Goal: Transaction & Acquisition: Purchase product/service

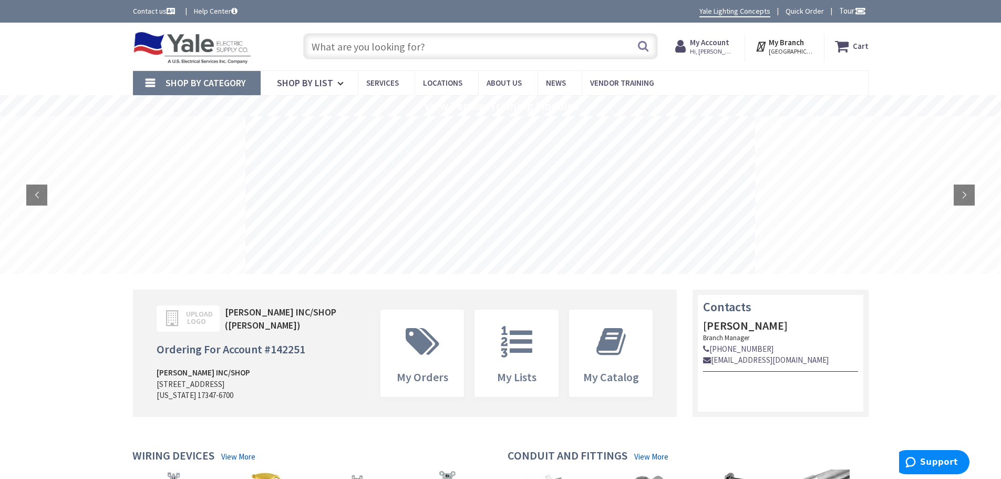
click at [441, 43] on input "text" at bounding box center [480, 46] width 355 height 26
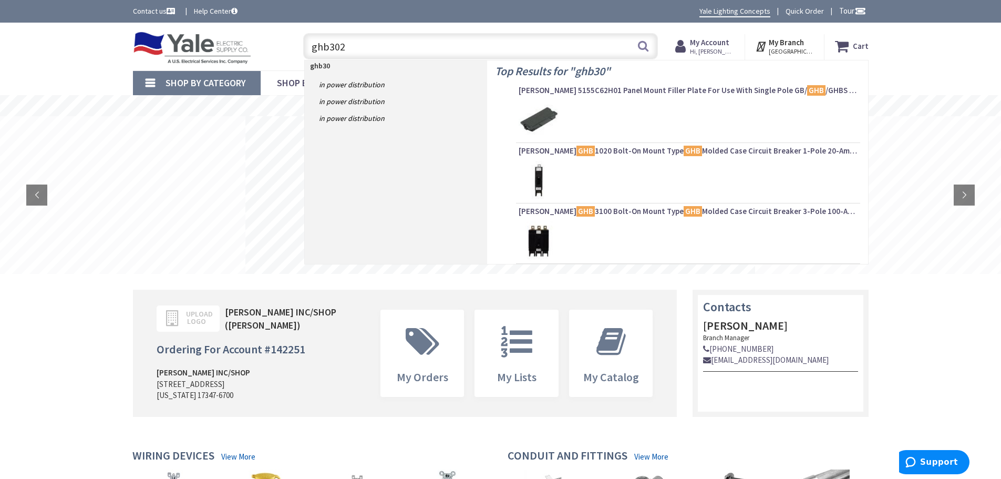
type input "ghb3020"
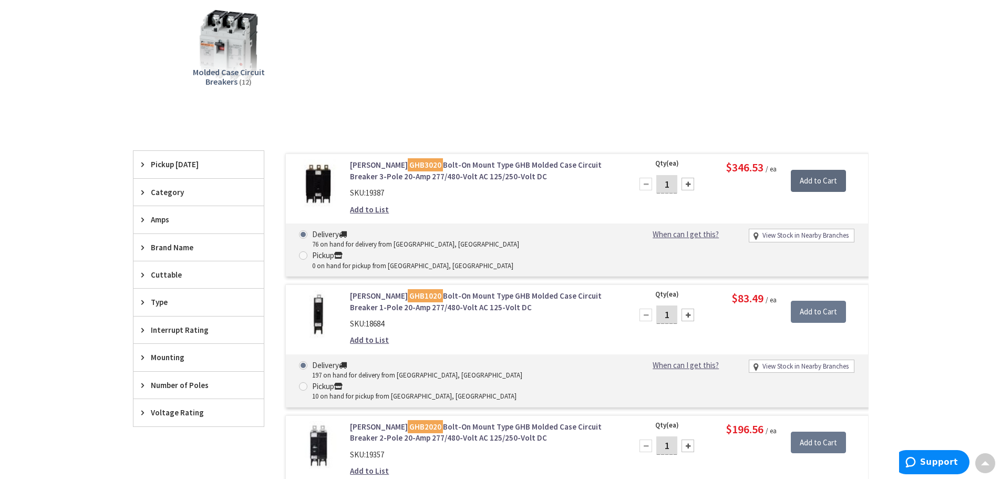
click at [831, 180] on input "Add to Cart" at bounding box center [818, 181] width 55 height 22
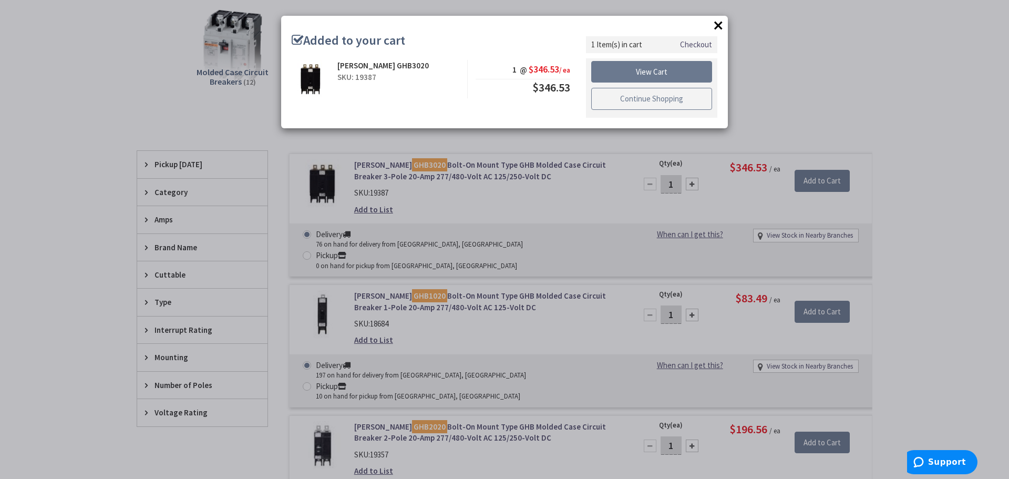
click at [649, 99] on link "Continue Shopping" at bounding box center [651, 99] width 121 height 22
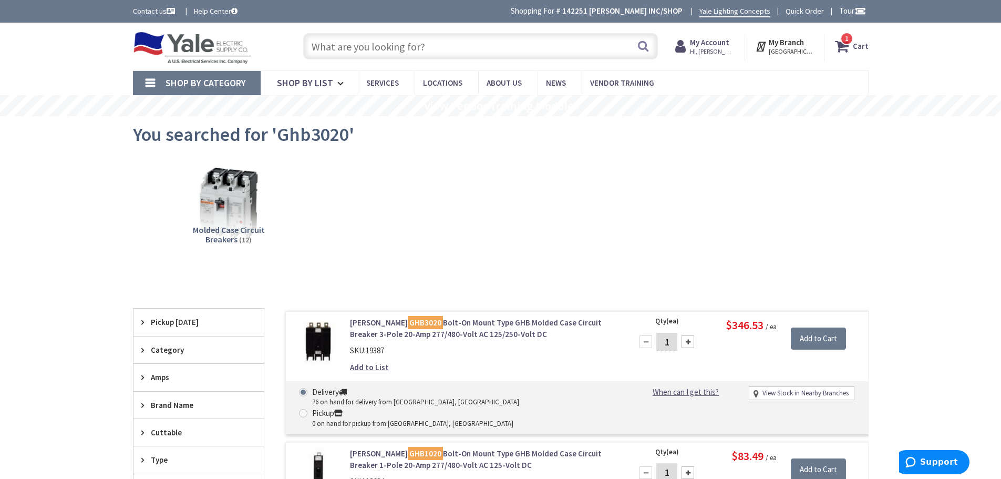
click at [386, 47] on input "text" at bounding box center [480, 46] width 355 height 26
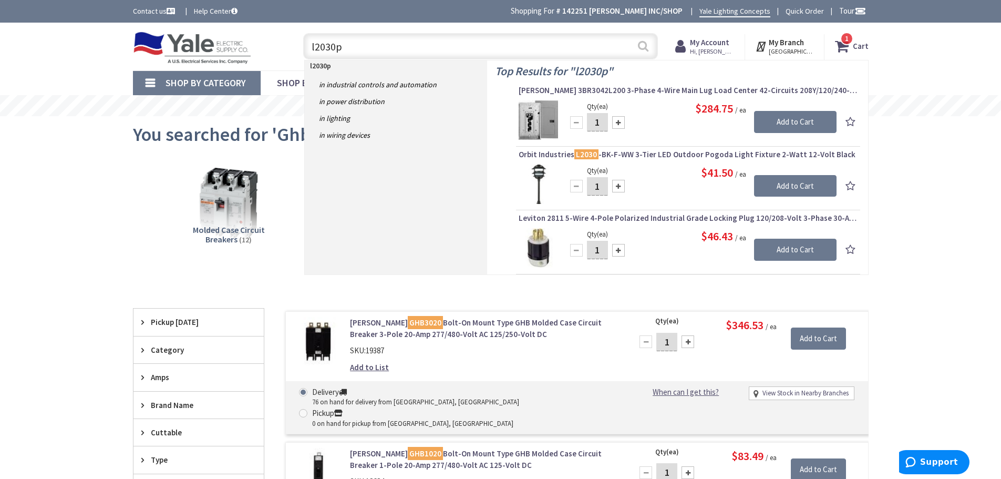
type input "l2030p"
click at [640, 48] on button "Search" at bounding box center [643, 46] width 14 height 24
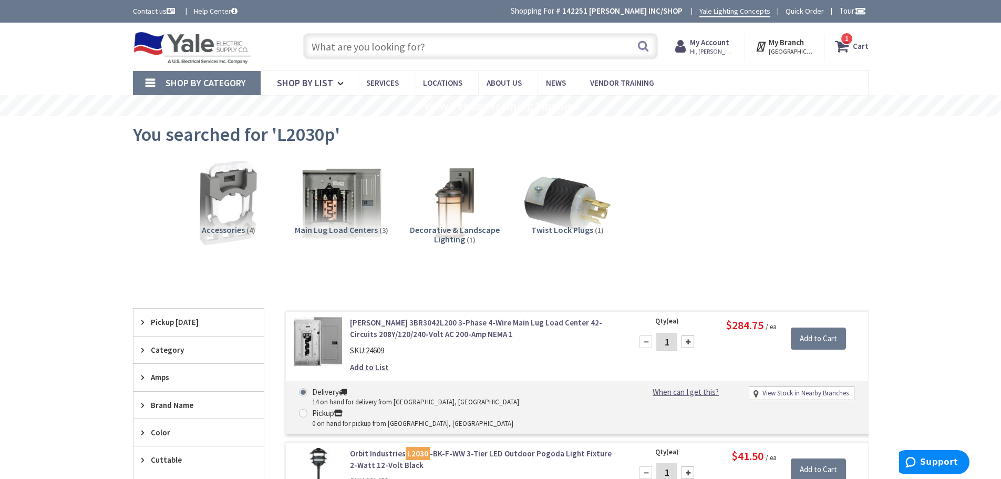
click at [345, 47] on input "text" at bounding box center [480, 46] width 355 height 26
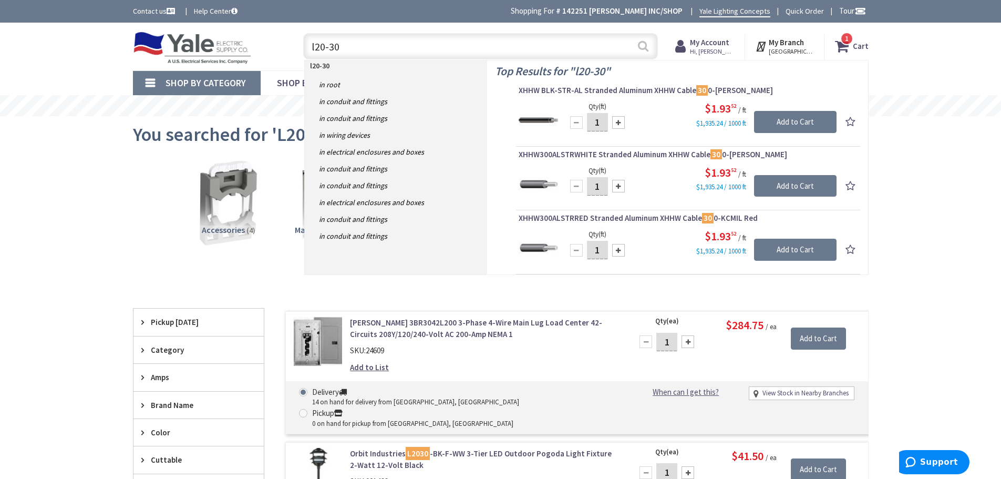
type input "l20-30"
click at [638, 45] on button "Search" at bounding box center [643, 46] width 14 height 24
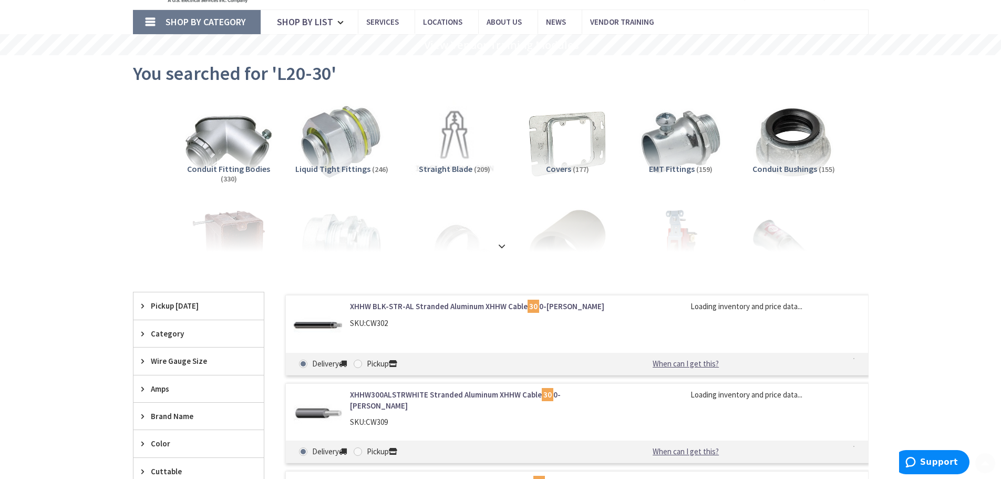
scroll to position [158, 0]
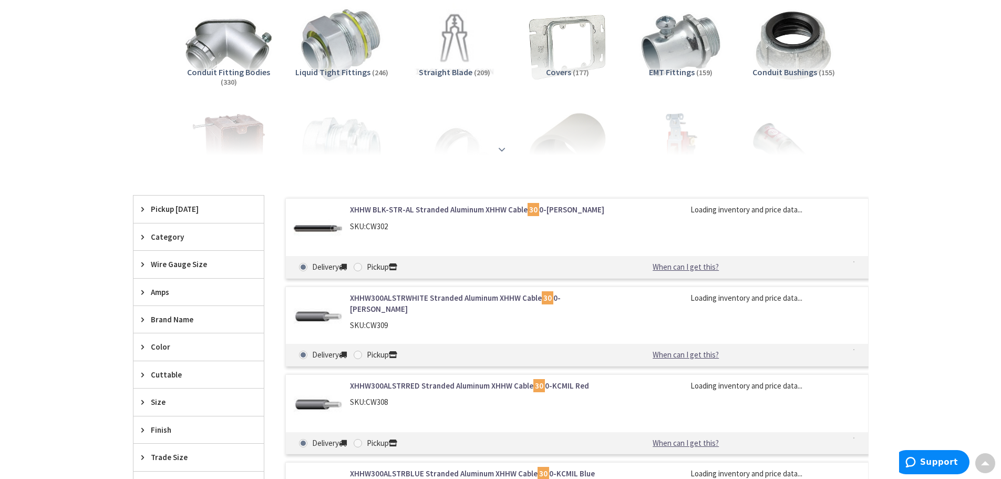
click at [501, 149] on strong at bounding box center [501, 148] width 13 height 12
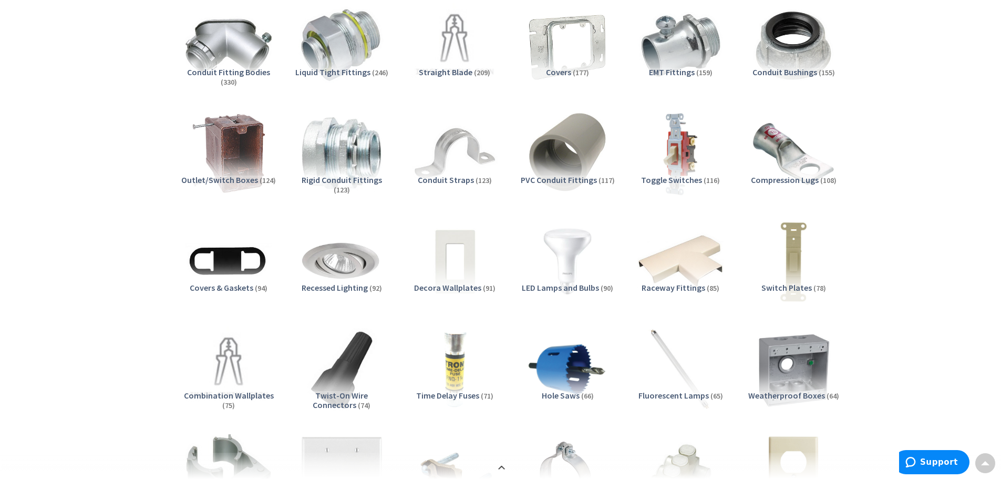
scroll to position [0, 0]
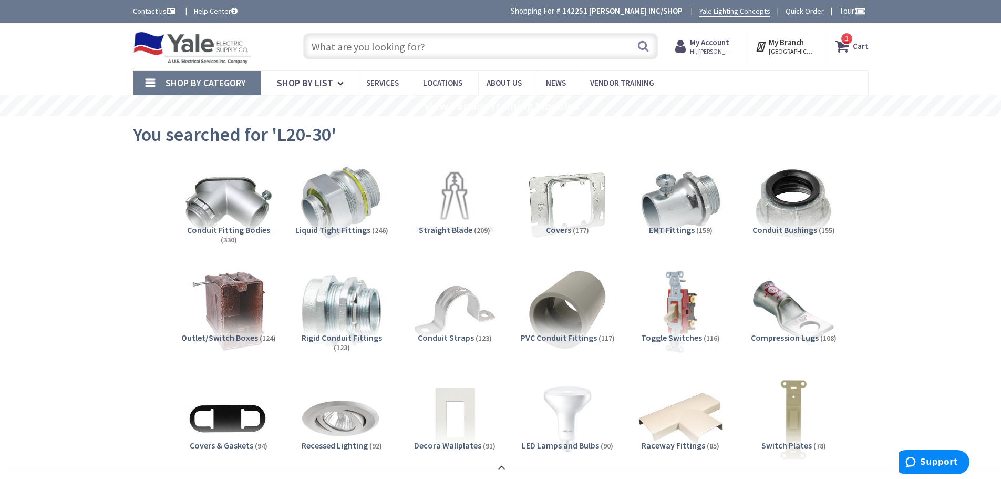
click at [397, 47] on input "text" at bounding box center [480, 46] width 355 height 26
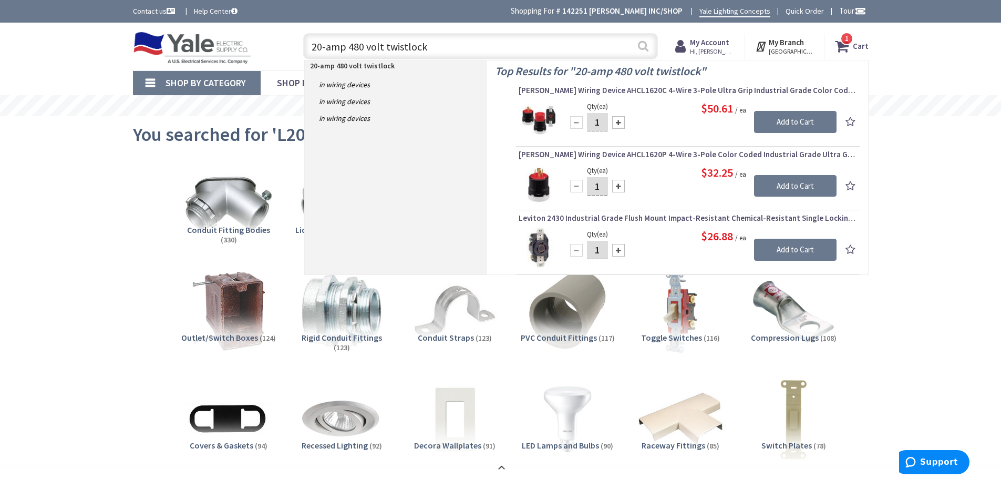
type input "20-amp 480 volt twistlock"
click at [640, 44] on button "Search" at bounding box center [643, 46] width 14 height 24
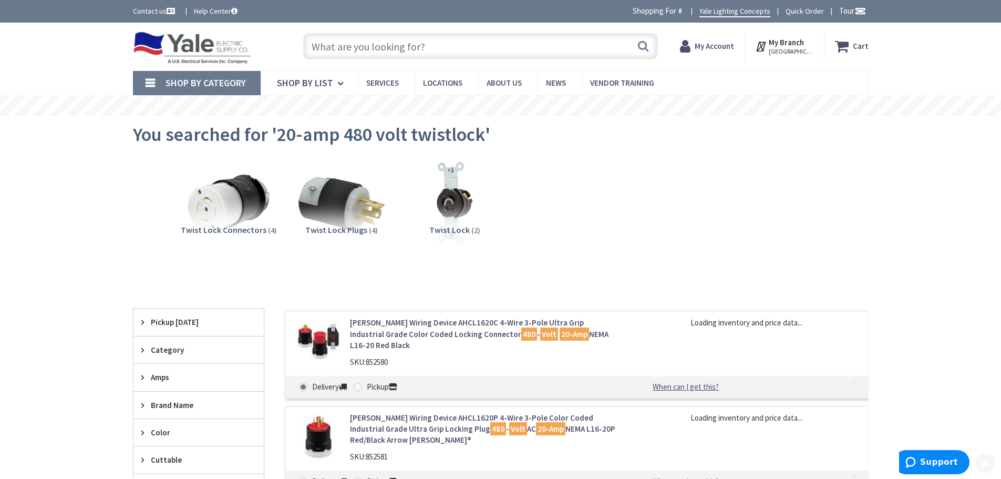
scroll to position [158, 0]
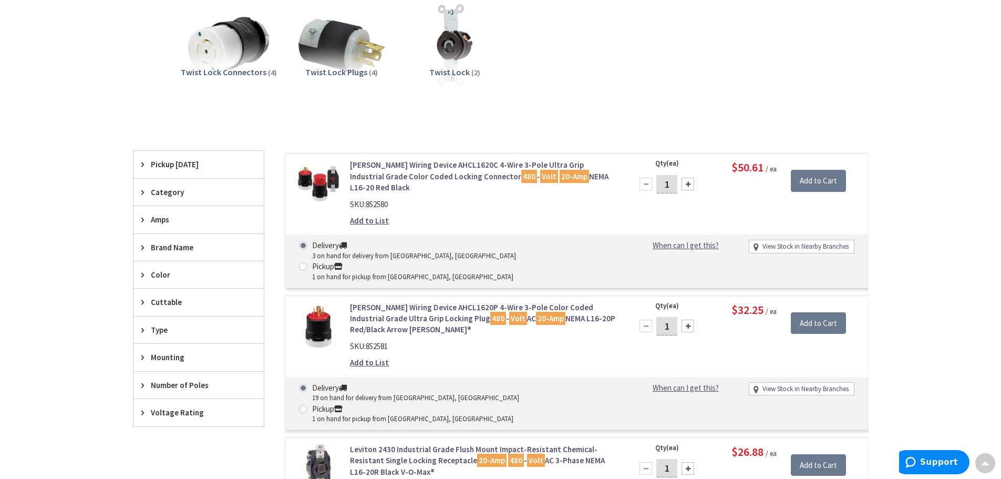
click at [441, 172] on link "Cooper Wiring Device AHCL1620C 4-Wire 3-Pole Ultra Grip Industrial Grade Color …" at bounding box center [483, 176] width 267 height 34
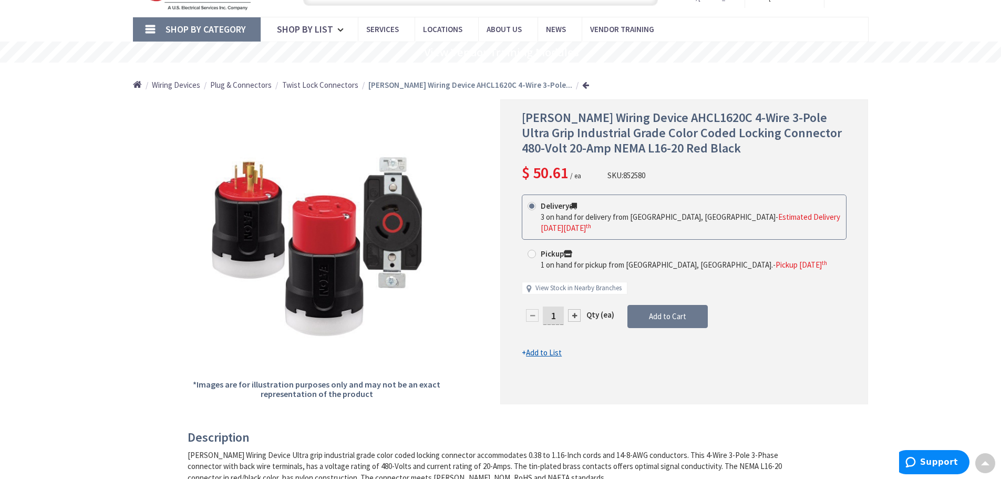
scroll to position [53, 0]
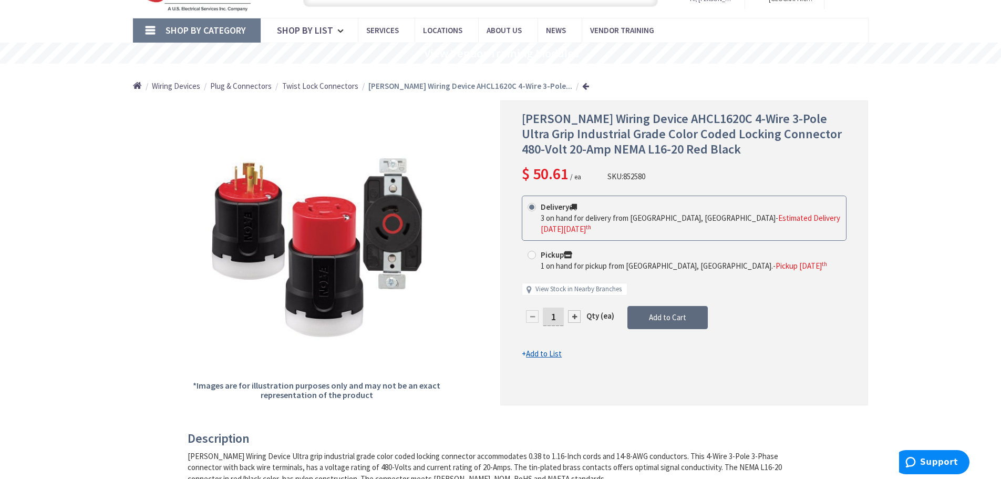
click at [667, 312] on span "Add to Cart" at bounding box center [667, 317] width 37 height 10
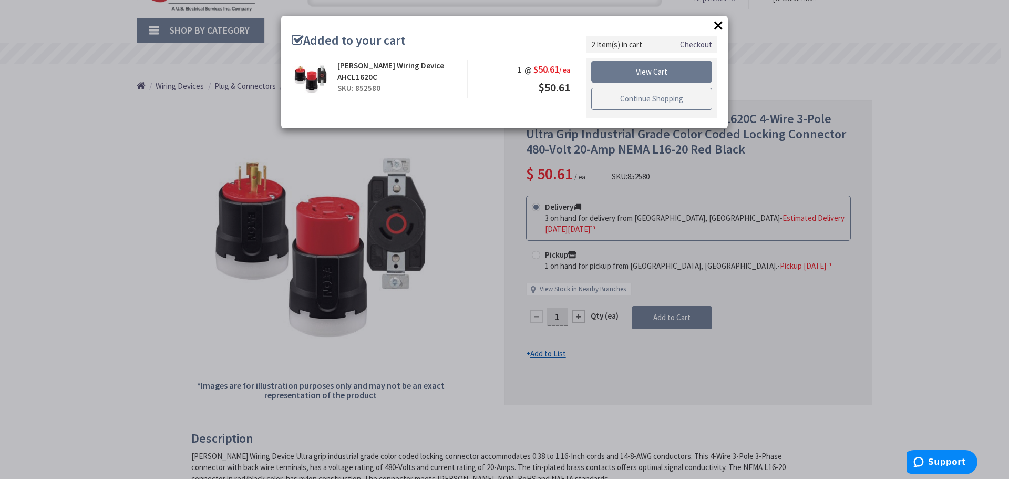
click at [632, 101] on link "Continue Shopping" at bounding box center [651, 99] width 121 height 22
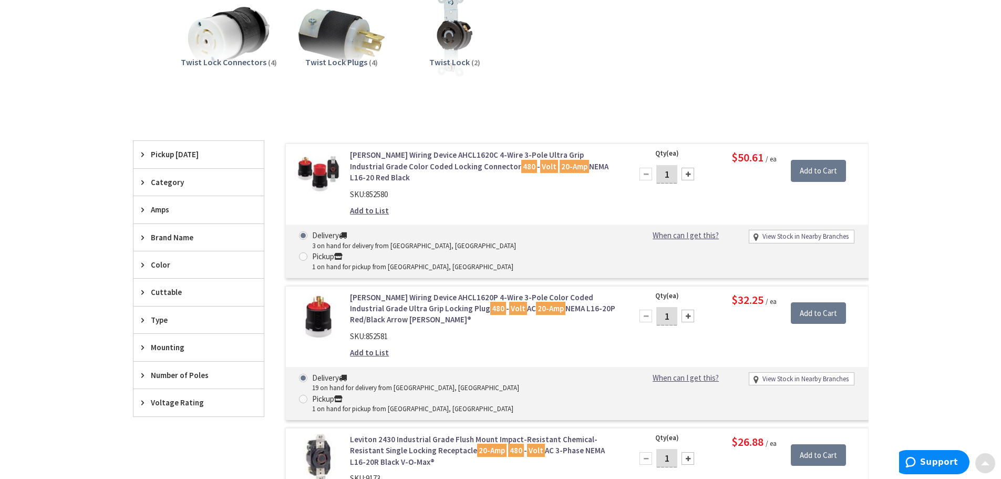
scroll to position [193, 0]
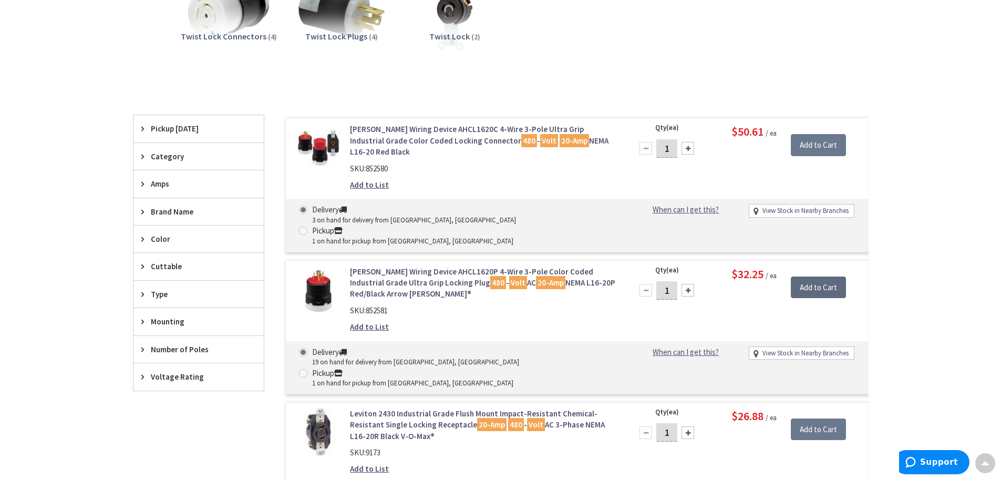
click at [834, 276] on input "Add to Cart" at bounding box center [818, 287] width 55 height 22
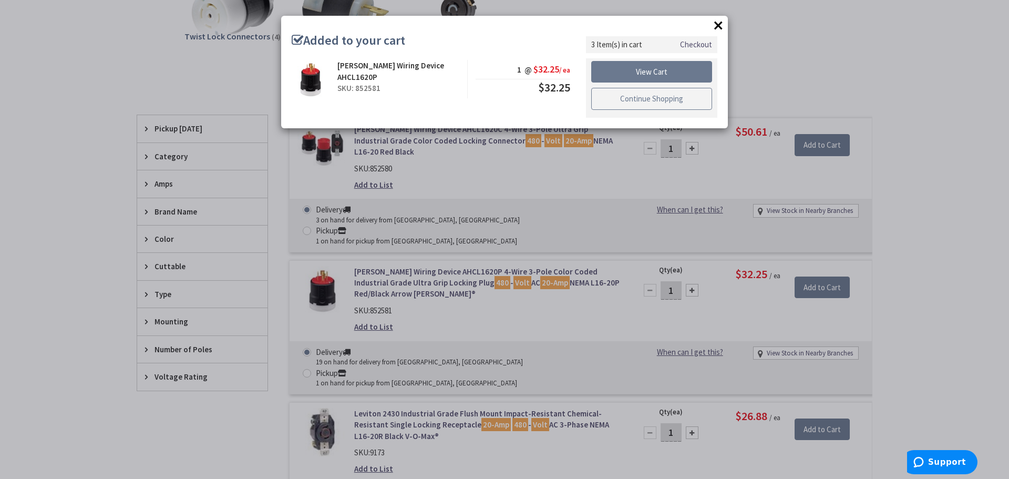
click at [650, 99] on link "Continue Shopping" at bounding box center [651, 99] width 121 height 22
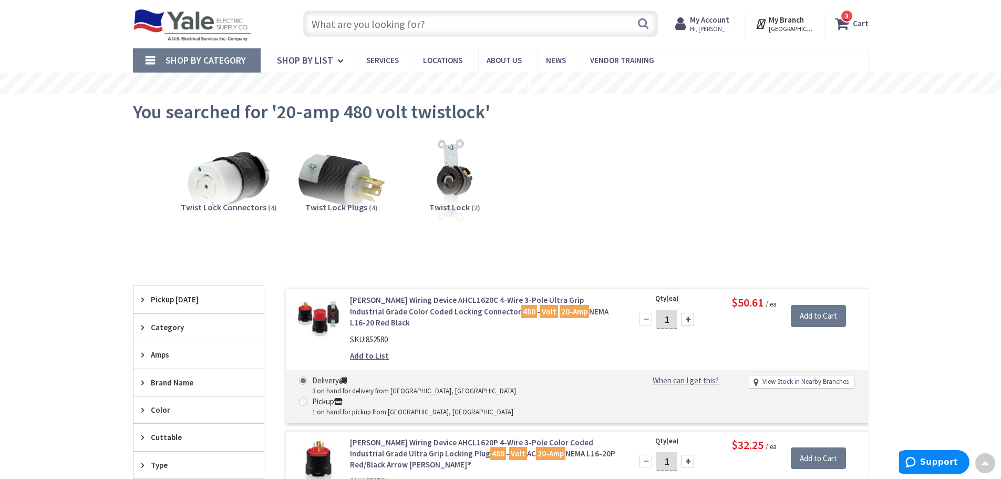
scroll to position [0, 0]
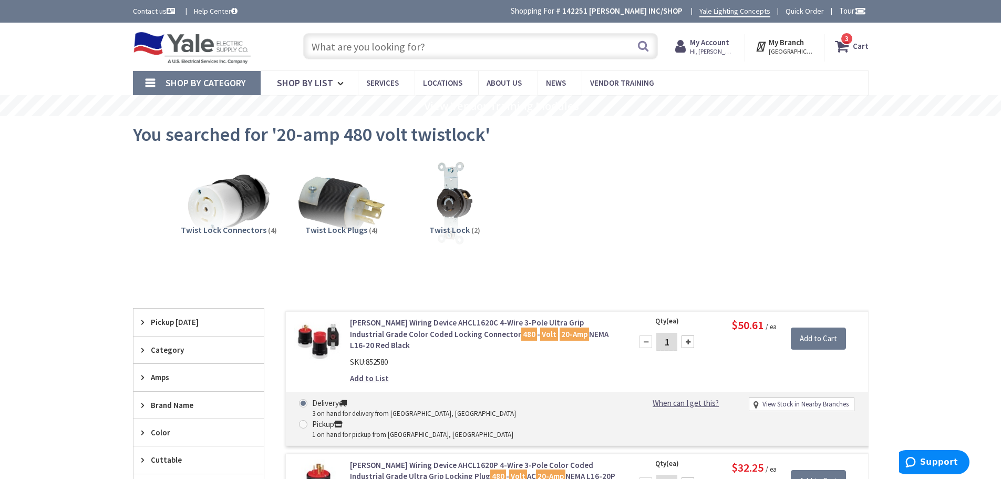
click at [344, 53] on input "text" at bounding box center [480, 46] width 355 height 26
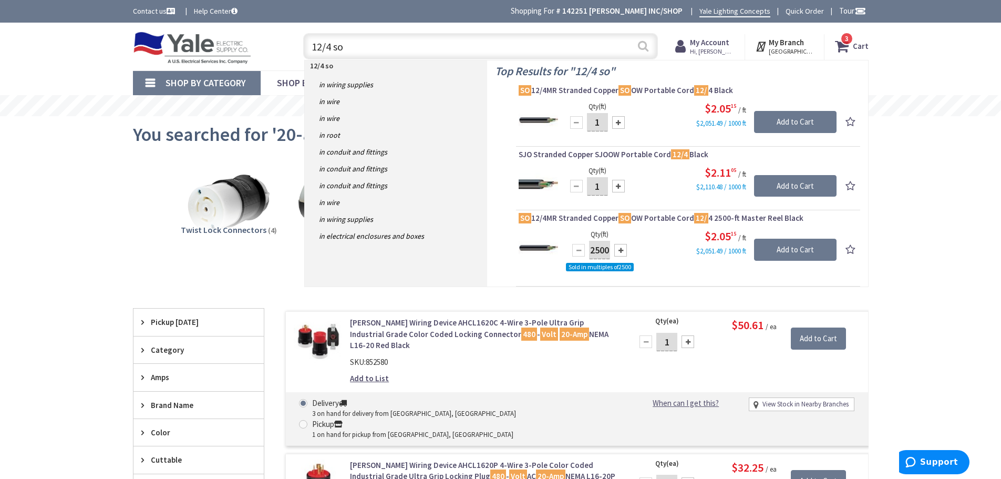
type input "12/4 so"
click at [644, 45] on button "Search" at bounding box center [643, 46] width 14 height 24
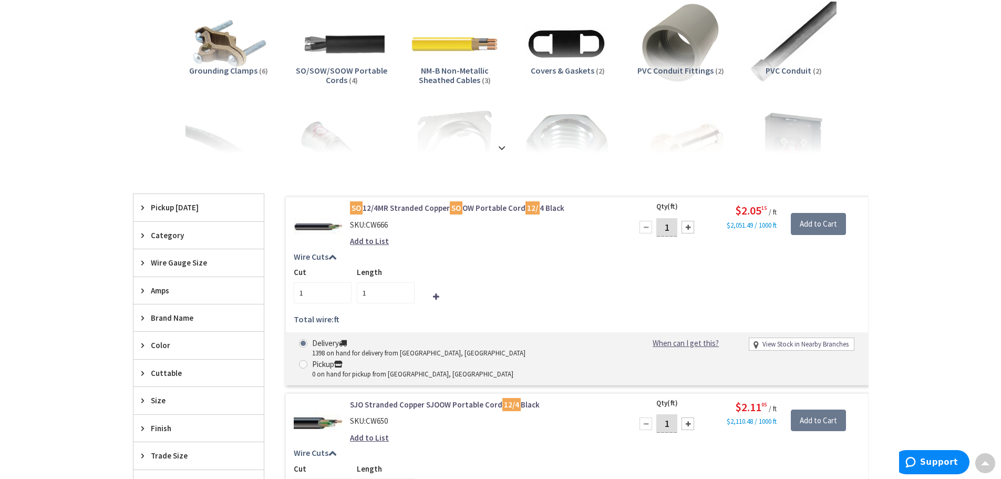
scroll to position [210, 0]
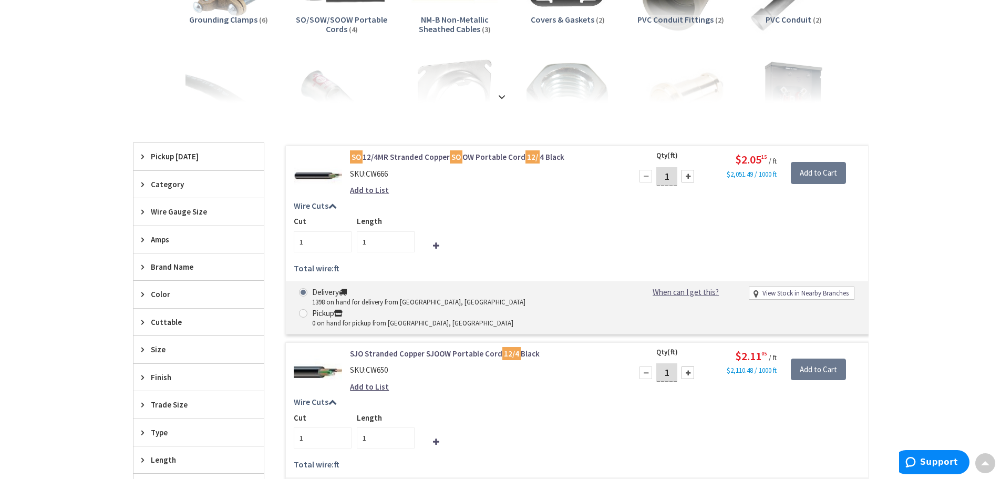
click at [685, 178] on div at bounding box center [687, 176] width 13 height 13
type input "2"
click at [685, 178] on div at bounding box center [687, 176] width 13 height 13
type input "3"
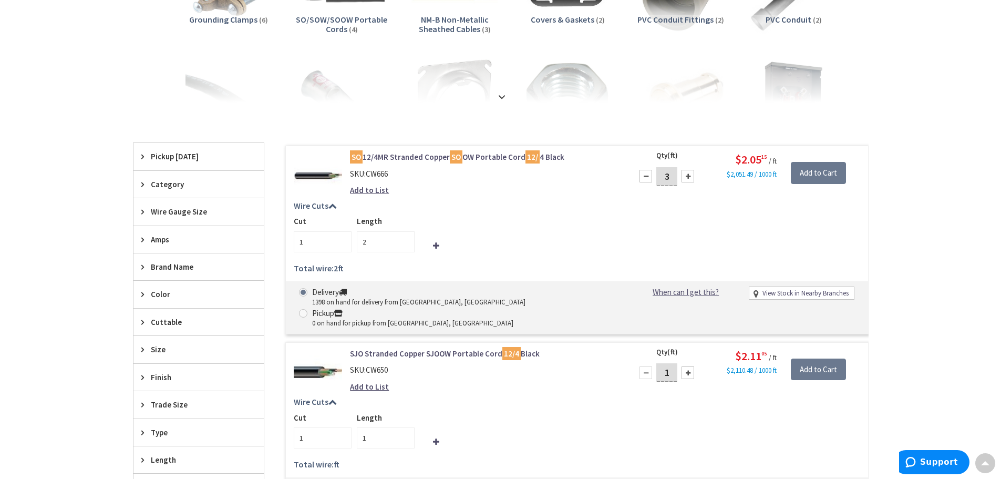
type input "3"
click at [685, 178] on div at bounding box center [687, 176] width 13 height 13
type input "4"
click at [685, 178] on div at bounding box center [687, 176] width 13 height 13
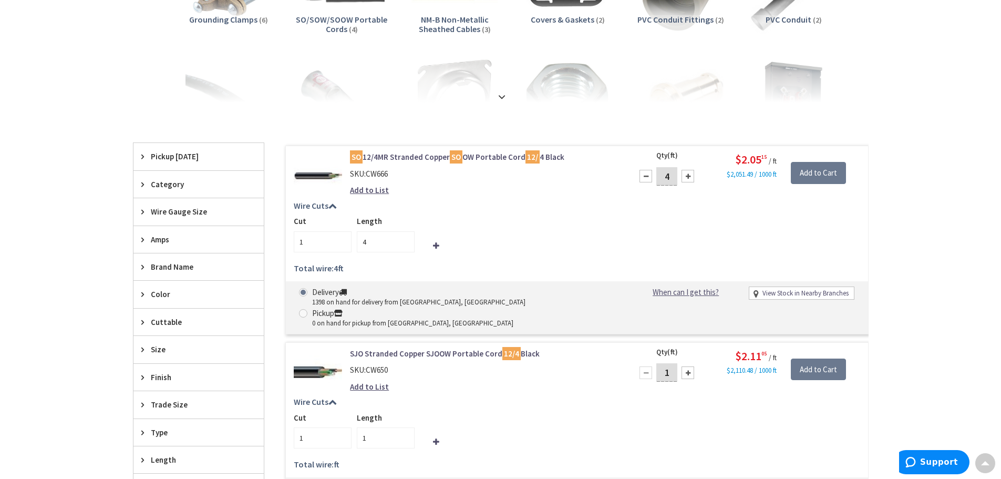
type input "5"
click at [685, 178] on div at bounding box center [687, 176] width 13 height 13
type input "6"
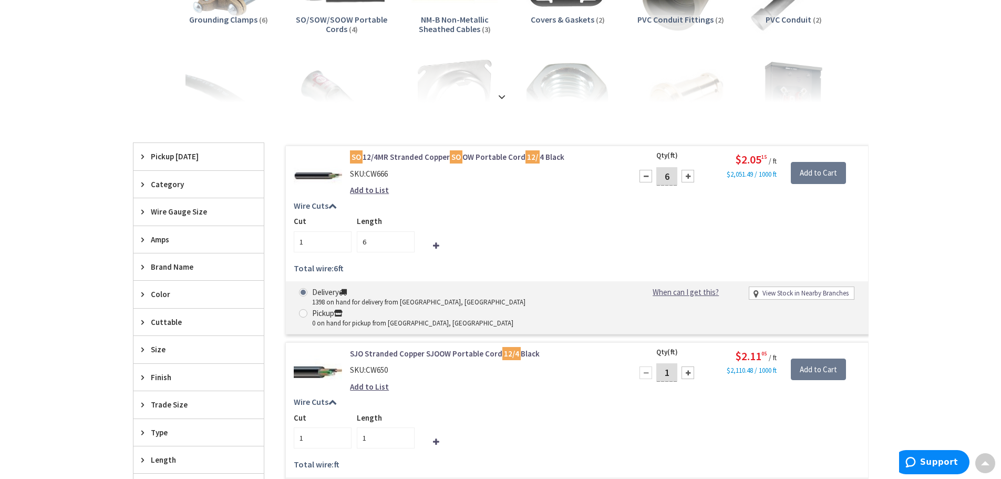
click at [685, 178] on div at bounding box center [687, 176] width 13 height 13
type input "7"
click at [685, 178] on div at bounding box center [687, 176] width 13 height 13
type input "8"
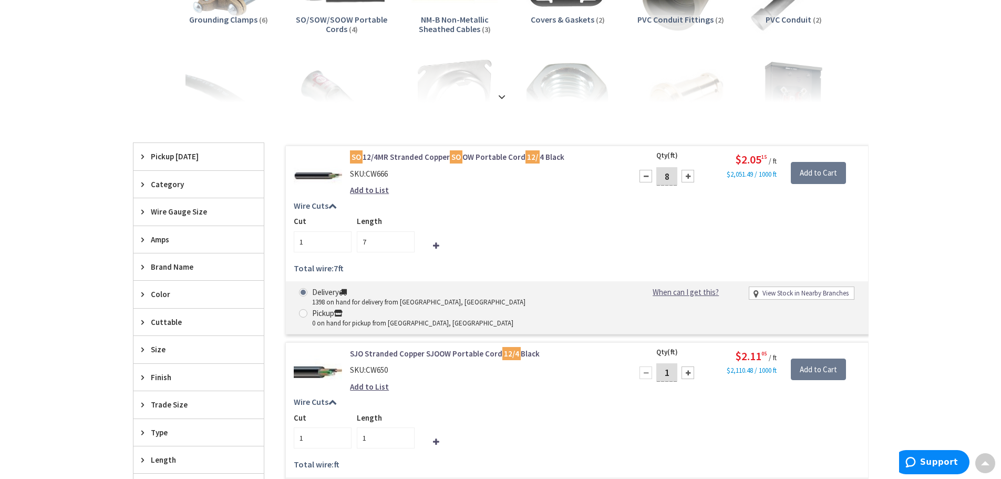
type input "8"
click at [685, 178] on div at bounding box center [687, 176] width 13 height 13
type input "9"
click at [685, 178] on div at bounding box center [687, 176] width 13 height 13
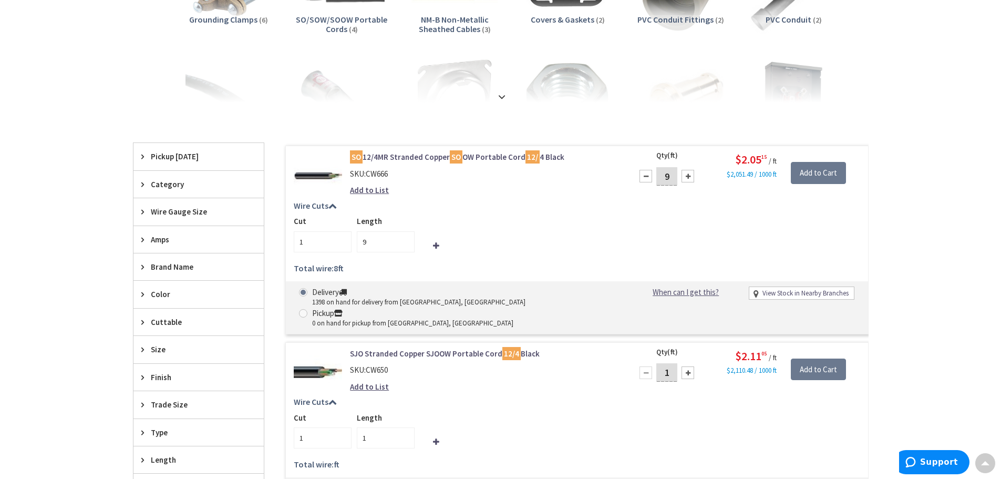
type input "10"
click at [685, 178] on div at bounding box center [687, 176] width 13 height 13
type input "11"
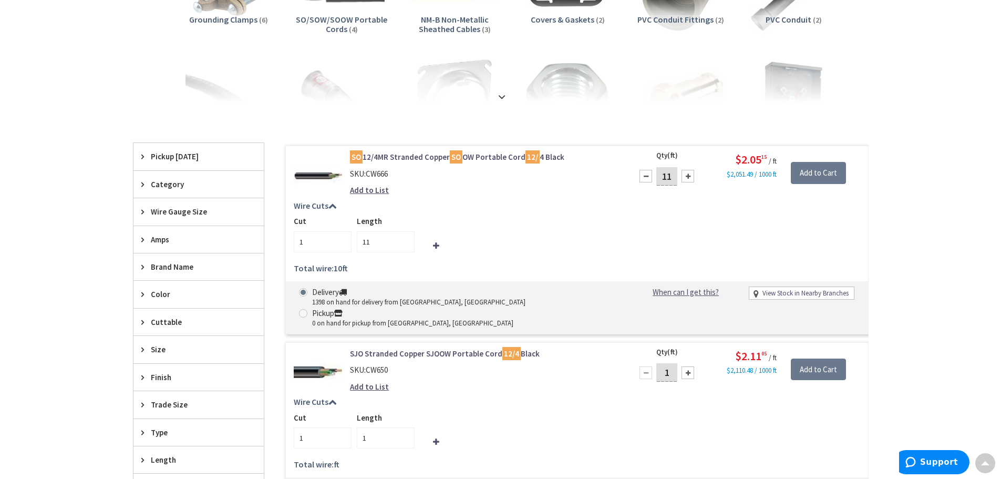
click at [685, 178] on div at bounding box center [687, 176] width 13 height 13
type input "12"
click at [685, 178] on div at bounding box center [687, 176] width 13 height 13
type input "13"
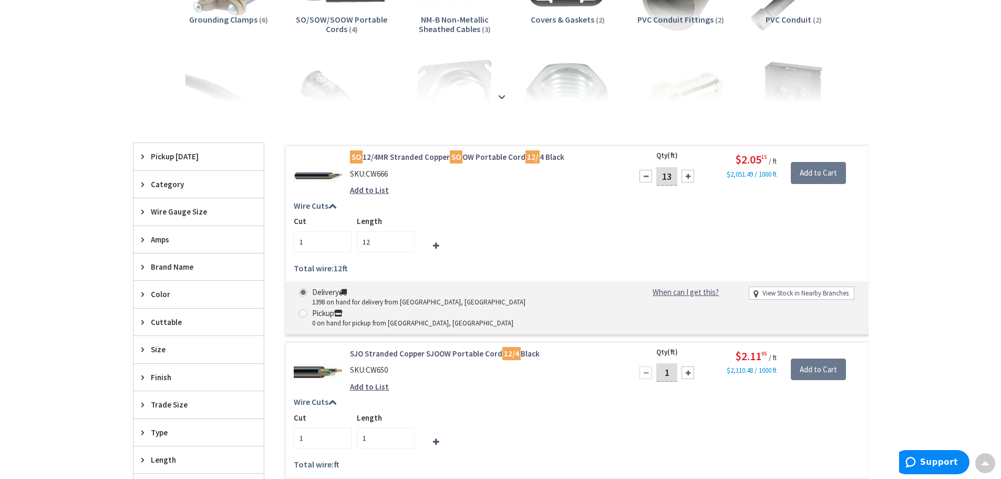
type input "13"
click at [685, 178] on div at bounding box center [687, 176] width 13 height 13
type input "14"
click at [685, 178] on div at bounding box center [687, 176] width 13 height 13
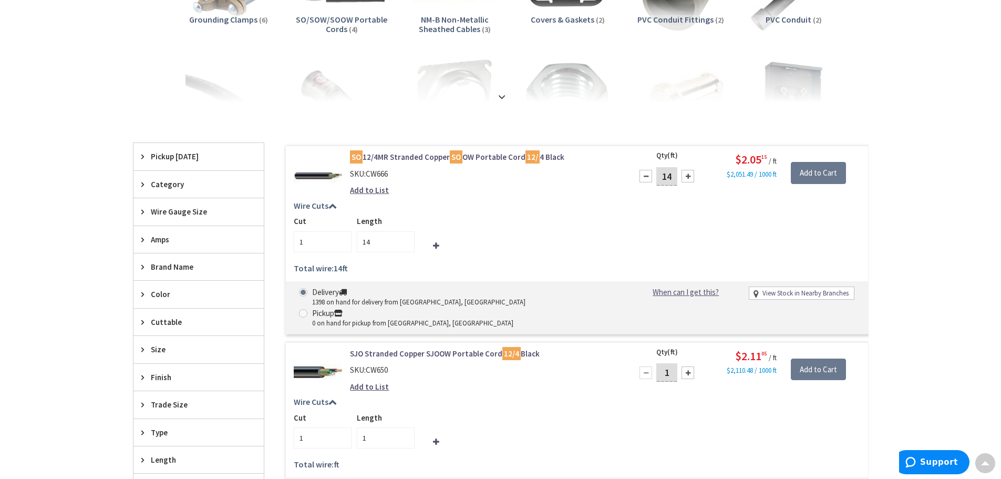
type input "15"
click at [685, 178] on div at bounding box center [687, 176] width 13 height 13
type input "16"
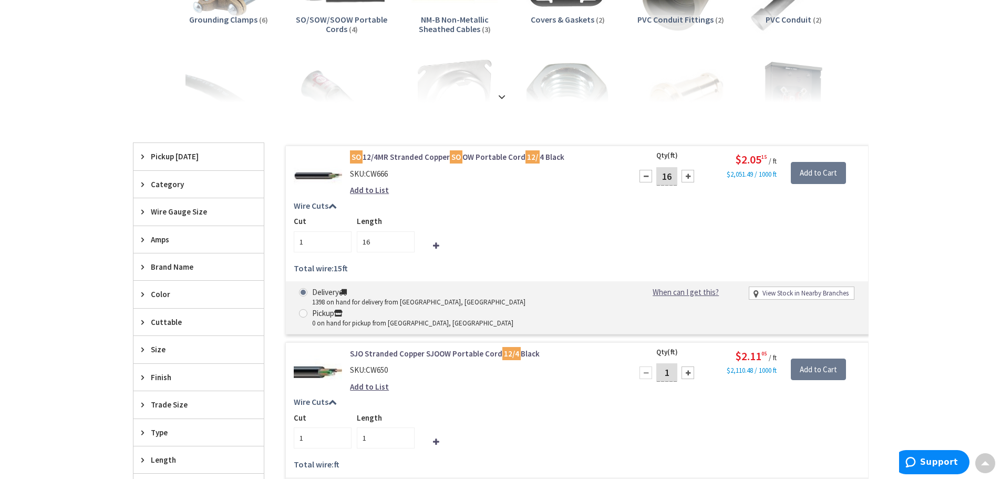
click at [685, 178] on div at bounding box center [687, 176] width 13 height 13
type input "17"
click at [685, 178] on div at bounding box center [687, 176] width 13 height 13
type input "18"
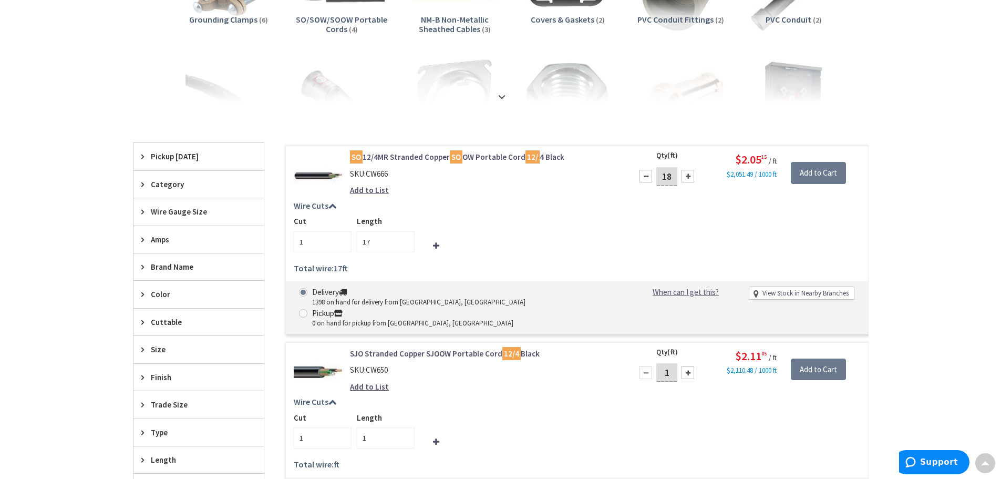
type input "18"
click at [685, 178] on div at bounding box center [687, 176] width 13 height 13
type input "19"
click at [685, 178] on div at bounding box center [687, 176] width 13 height 13
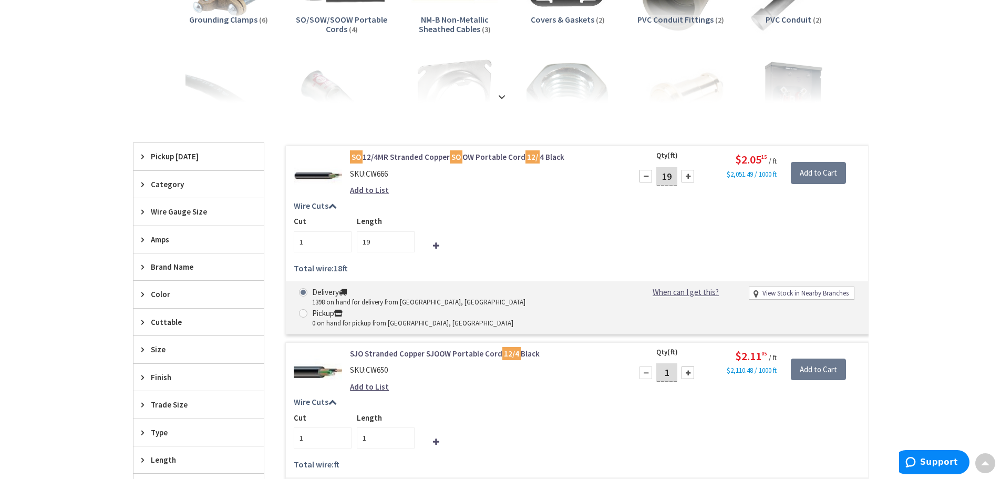
type input "20"
click at [685, 178] on div at bounding box center [687, 176] width 13 height 13
type input "21"
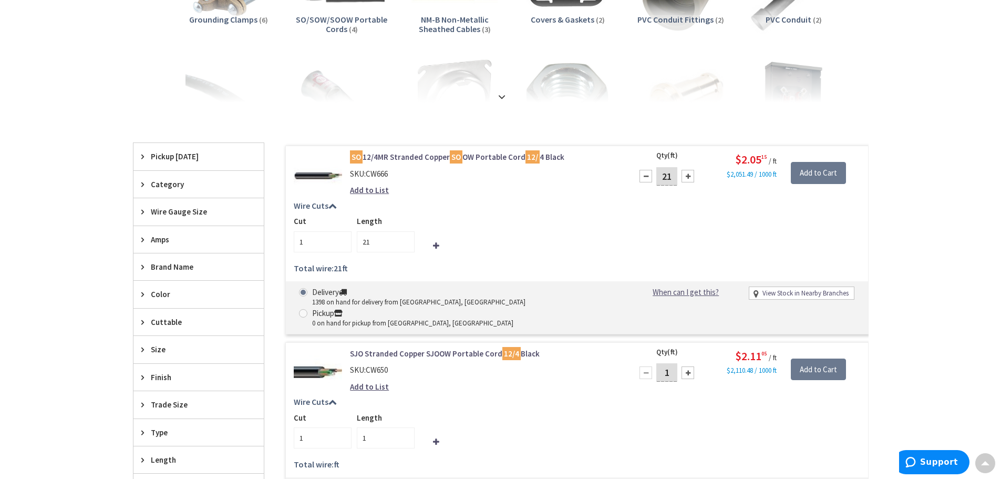
click at [685, 178] on div at bounding box center [687, 176] width 13 height 13
type input "22"
click at [685, 178] on div at bounding box center [687, 176] width 13 height 13
type input "23"
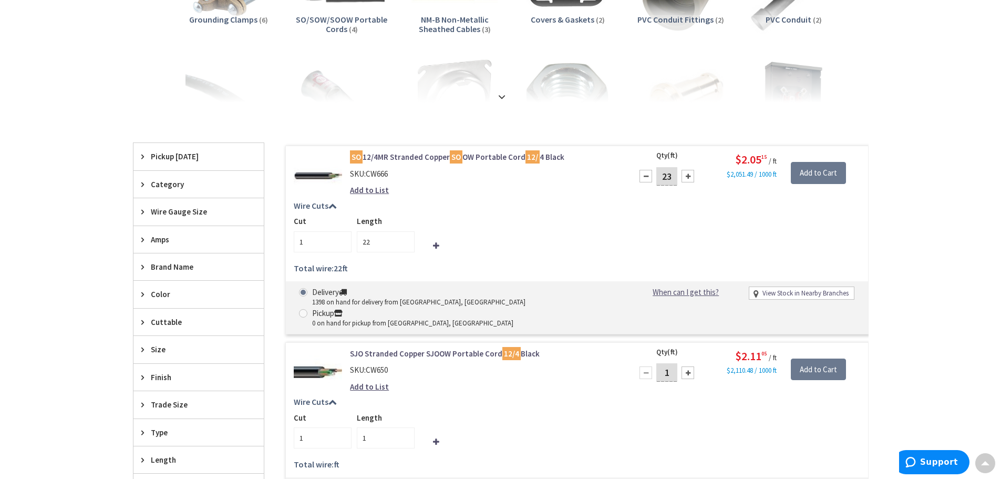
type input "23"
click at [685, 178] on div at bounding box center [687, 176] width 13 height 13
type input "24"
click at [685, 178] on div at bounding box center [687, 176] width 13 height 13
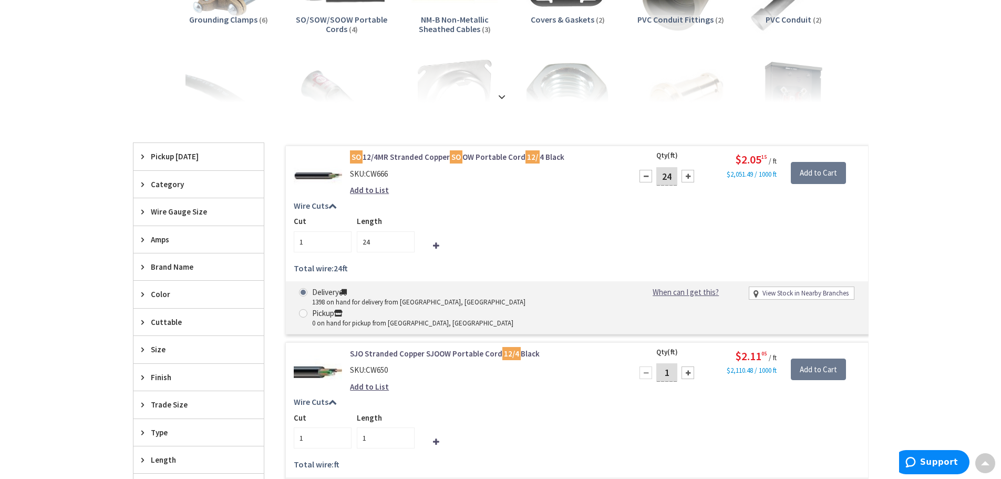
type input "25"
click at [417, 158] on link "SO 12/4MR Stranded Copper SO OW Portable Cord 12/ 4 Black" at bounding box center [483, 156] width 267 height 11
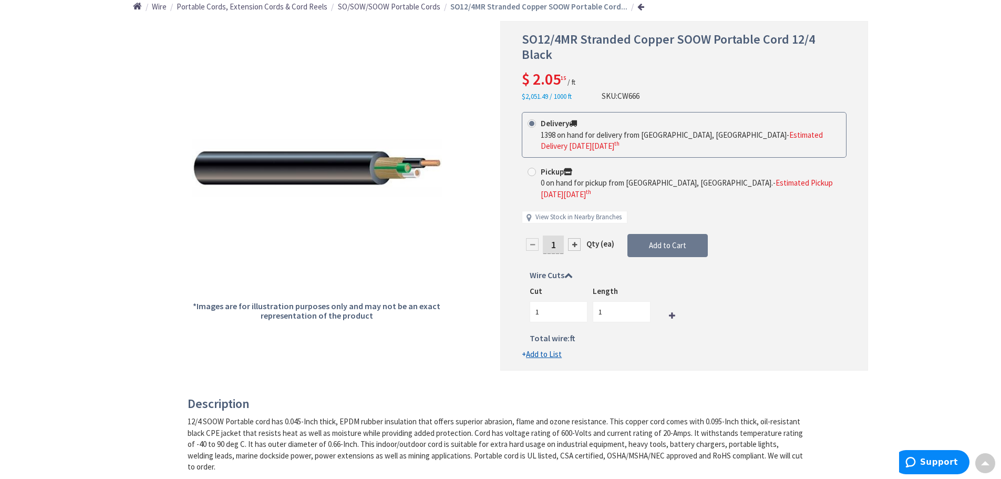
scroll to position [53, 0]
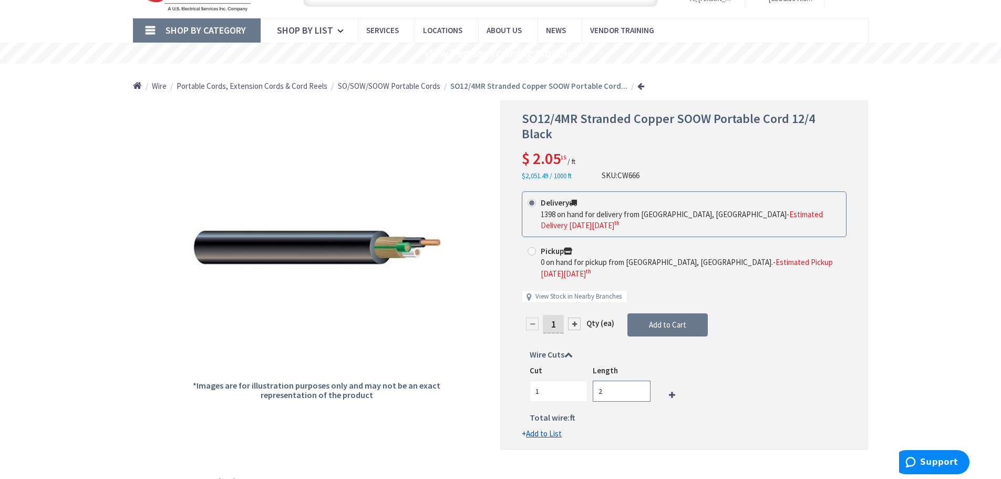
click at [639, 380] on input "2" at bounding box center [622, 390] width 58 height 21
click at [639, 380] on input "3" at bounding box center [622, 390] width 58 height 21
click at [639, 380] on input "4" at bounding box center [622, 390] width 58 height 21
click at [639, 380] on input "5" at bounding box center [622, 390] width 58 height 21
click at [639, 380] on input "6" at bounding box center [622, 390] width 58 height 21
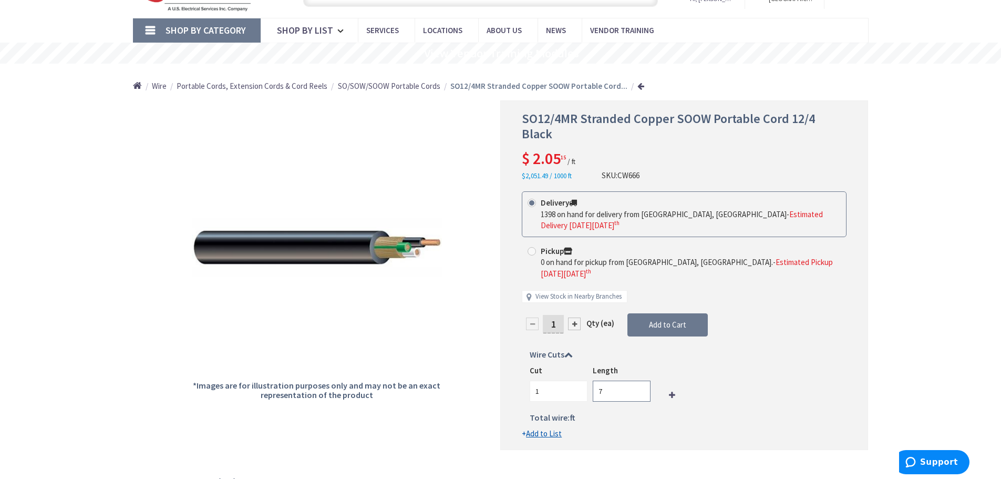
click at [639, 380] on input "7" at bounding box center [622, 390] width 58 height 21
click at [639, 380] on input "8" at bounding box center [622, 390] width 58 height 21
click at [639, 380] on input "9" at bounding box center [622, 390] width 58 height 21
click at [639, 380] on input "10" at bounding box center [622, 390] width 58 height 21
click at [639, 380] on input "11" at bounding box center [622, 390] width 58 height 21
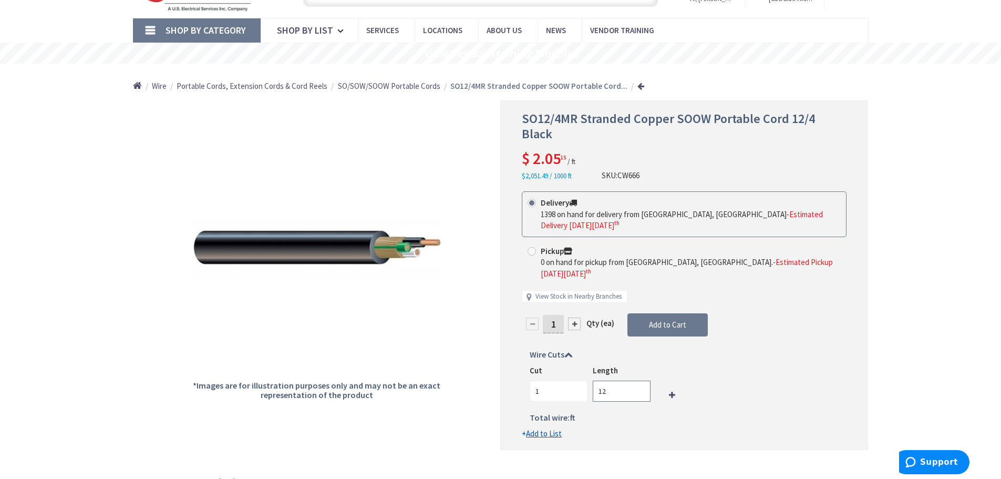
click at [639, 380] on input "12" at bounding box center [622, 390] width 58 height 21
click at [639, 380] on input "13" at bounding box center [622, 390] width 58 height 21
click at [639, 380] on input "14" at bounding box center [622, 390] width 58 height 21
click at [639, 380] on input "15" at bounding box center [622, 390] width 58 height 21
click at [639, 380] on input "16" at bounding box center [622, 390] width 58 height 21
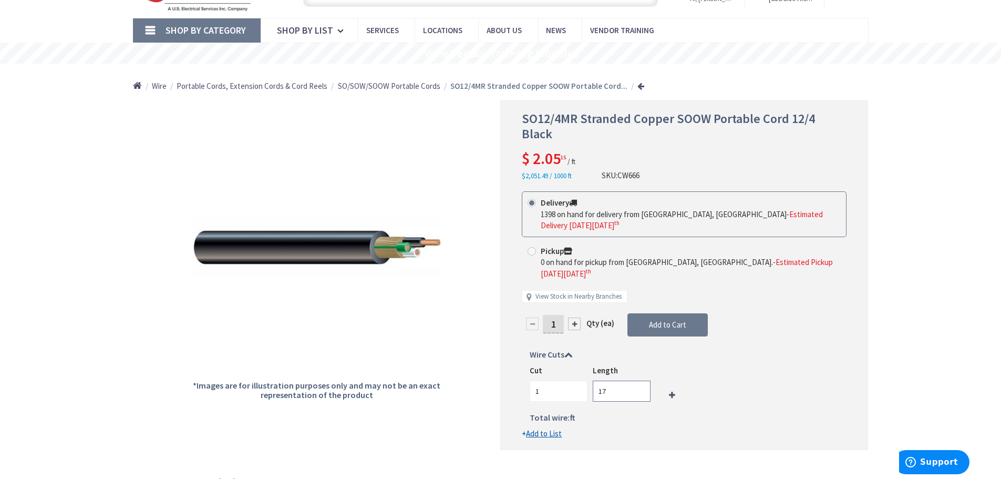
click at [639, 380] on input "17" at bounding box center [622, 390] width 58 height 21
click at [639, 380] on input "18" at bounding box center [622, 390] width 58 height 21
click at [639, 380] on input "19" at bounding box center [622, 390] width 58 height 21
click at [639, 380] on input "20" at bounding box center [622, 390] width 58 height 21
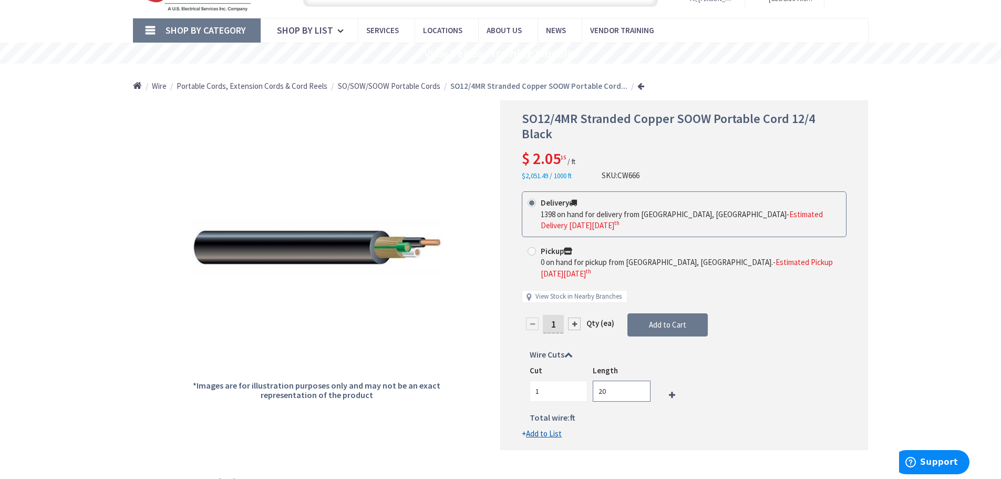
click at [639, 380] on input "20" at bounding box center [622, 390] width 58 height 21
click at [639, 380] on input "21" at bounding box center [622, 390] width 58 height 21
click at [639, 380] on input "22" at bounding box center [622, 390] width 58 height 21
click at [639, 380] on input "23" at bounding box center [622, 390] width 58 height 21
click at [639, 380] on input "24" at bounding box center [622, 390] width 58 height 21
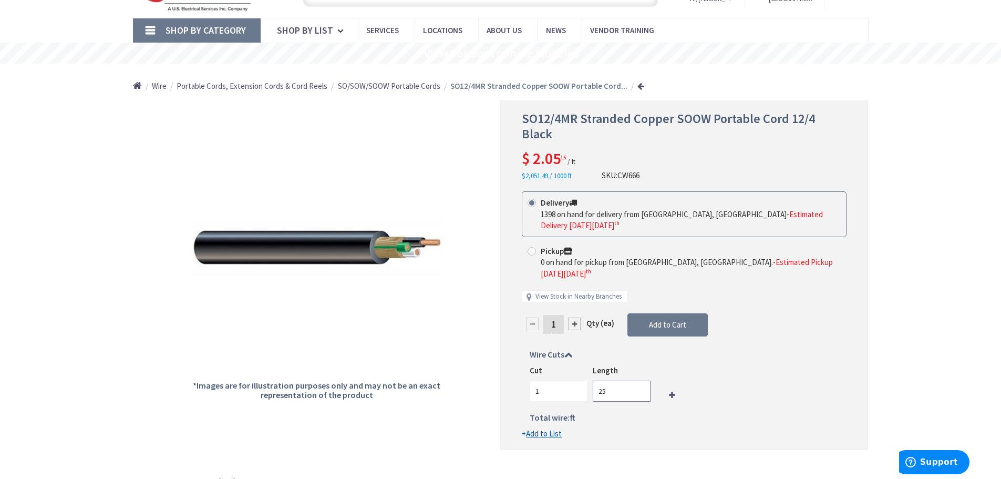
type input "25"
click at [639, 380] on input "25" at bounding box center [622, 390] width 58 height 21
click at [572, 317] on div at bounding box center [574, 323] width 13 height 13
type input "2"
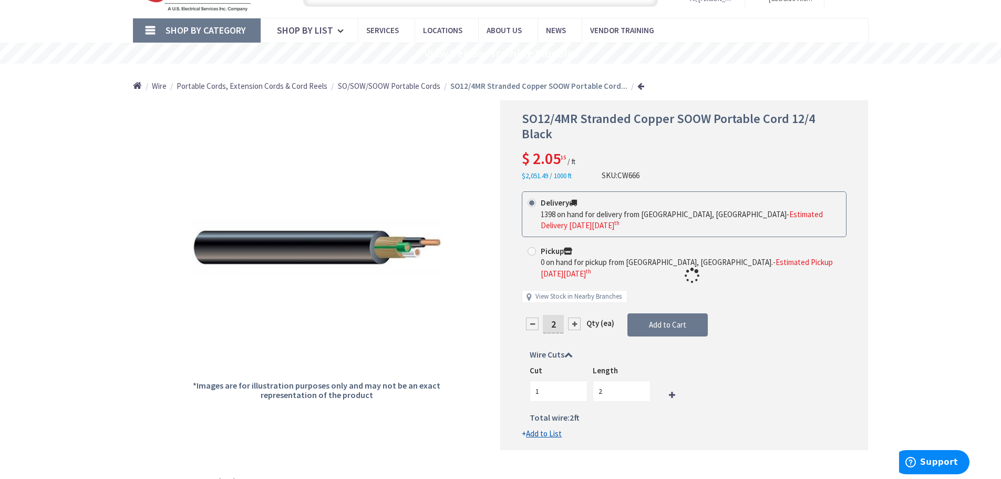
click at [572, 286] on div at bounding box center [684, 275] width 367 height 348
click at [572, 317] on div at bounding box center [574, 323] width 13 height 13
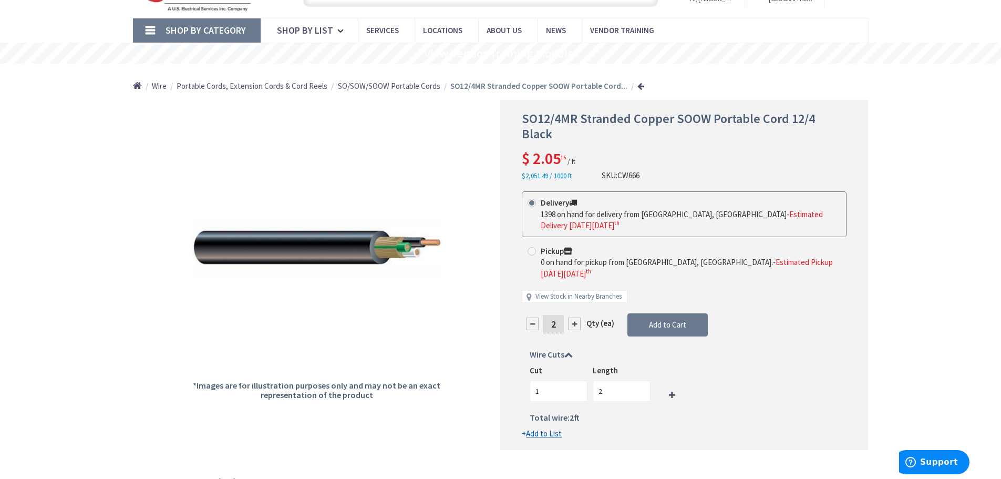
type input "3"
click at [572, 286] on div at bounding box center [684, 275] width 367 height 348
click at [573, 286] on div at bounding box center [684, 275] width 367 height 348
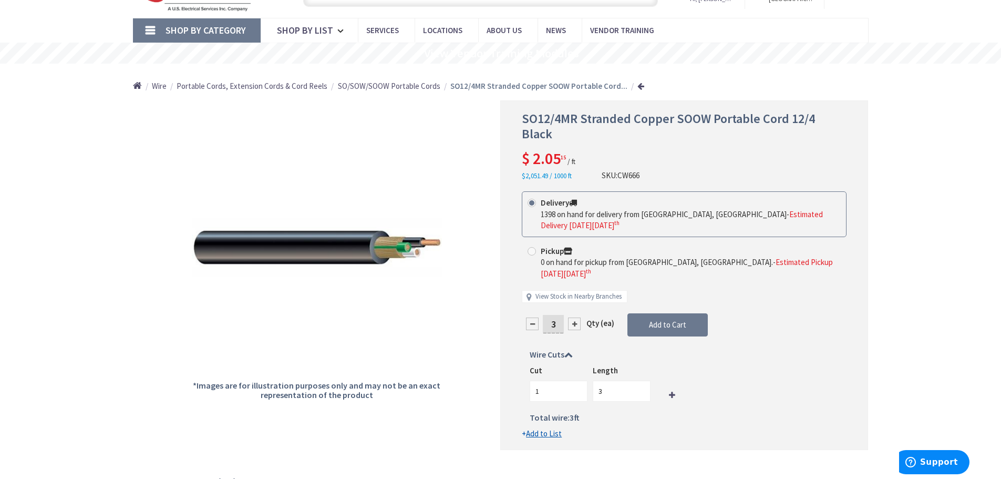
click at [555, 315] on input "3" at bounding box center [553, 324] width 21 height 18
type input "25"
click at [667, 283] on form "This product is Discontinued Delivery 1398 on hand for delivery from Cranbury, …" at bounding box center [684, 314] width 325 height 247
type input "25"
click at [667, 319] on span "Add to Cart" at bounding box center [667, 324] width 37 height 10
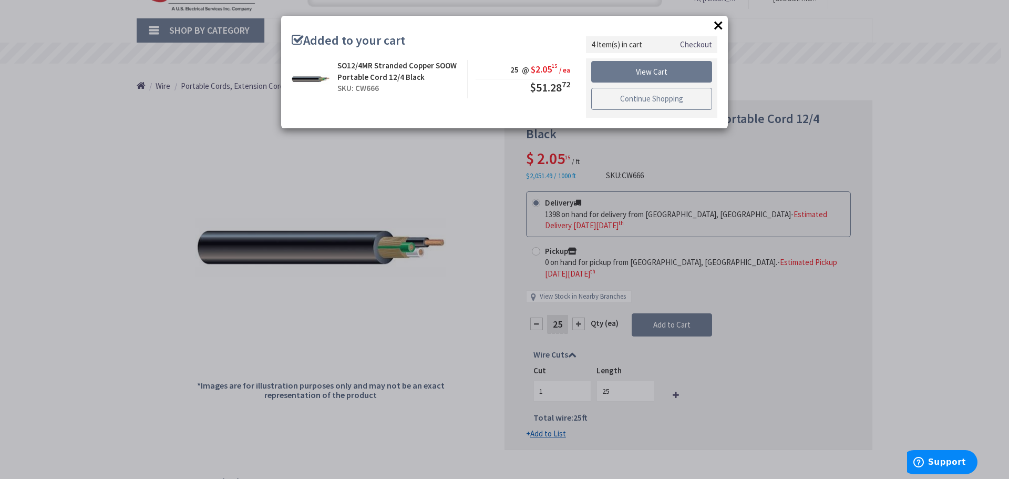
click at [645, 100] on link "Continue Shopping" at bounding box center [651, 99] width 121 height 22
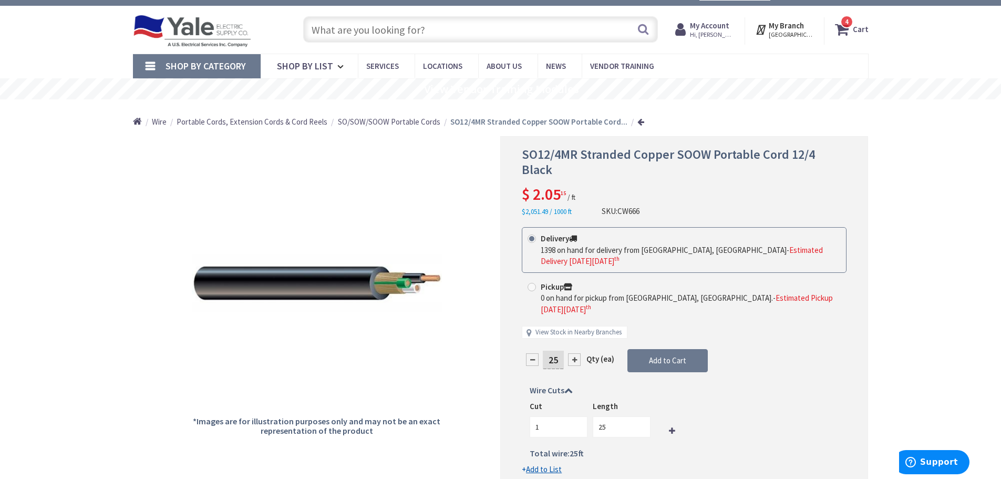
scroll to position [0, 0]
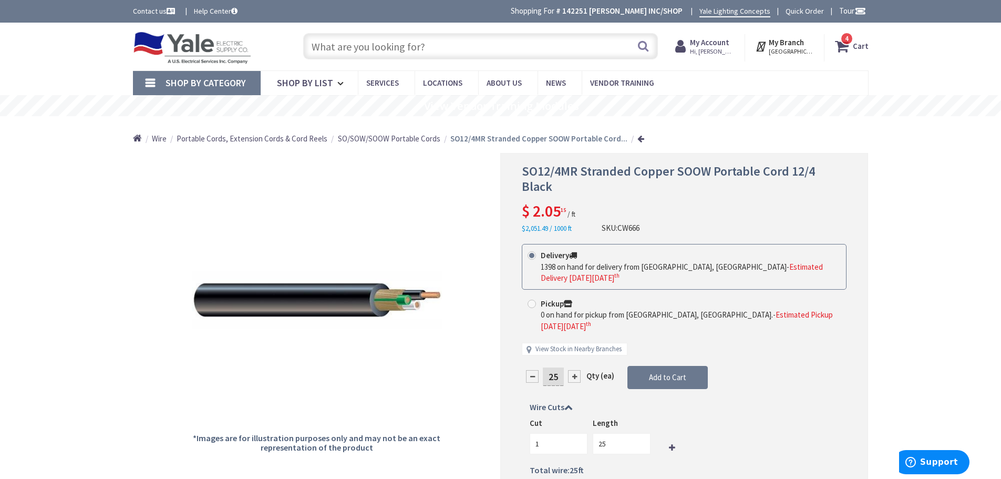
click at [390, 48] on input "text" at bounding box center [480, 46] width 355 height 26
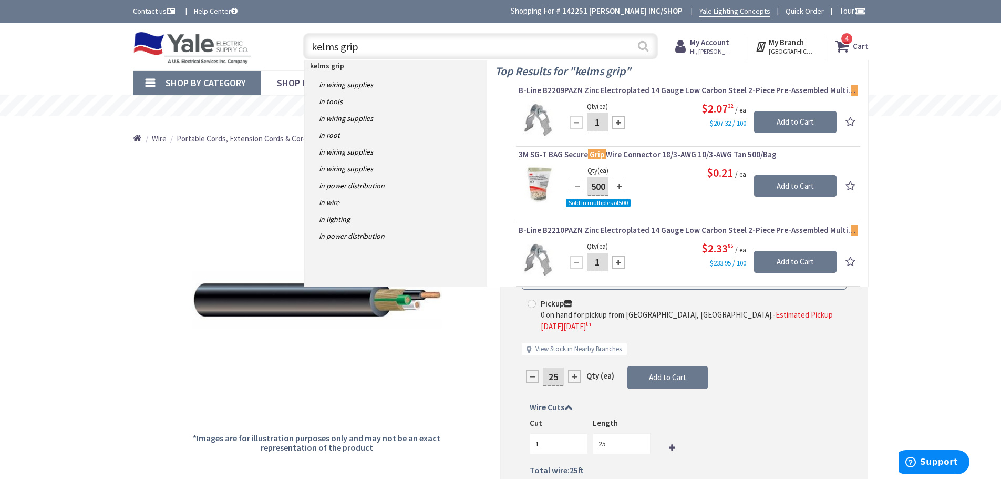
type input "kelms grip"
click at [641, 46] on button "Search" at bounding box center [643, 46] width 14 height 24
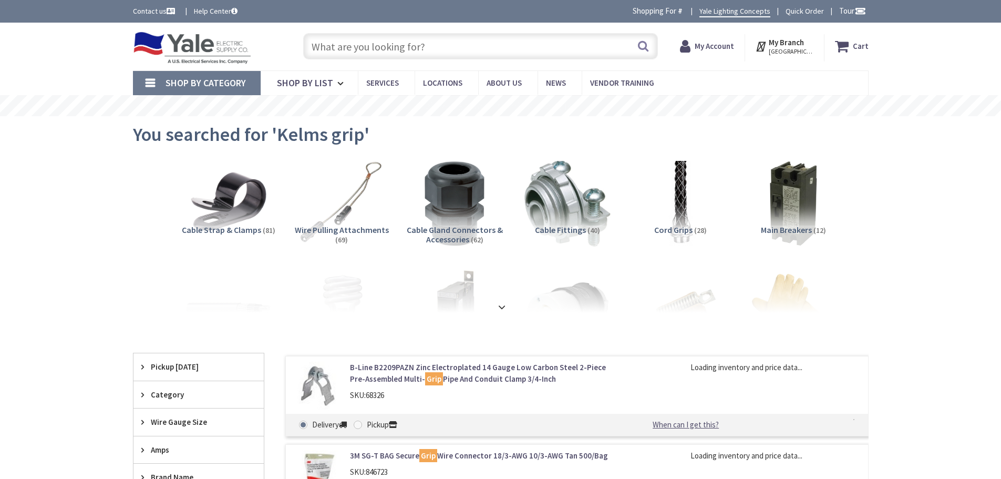
click at [346, 47] on input "text" at bounding box center [480, 46] width 355 height 26
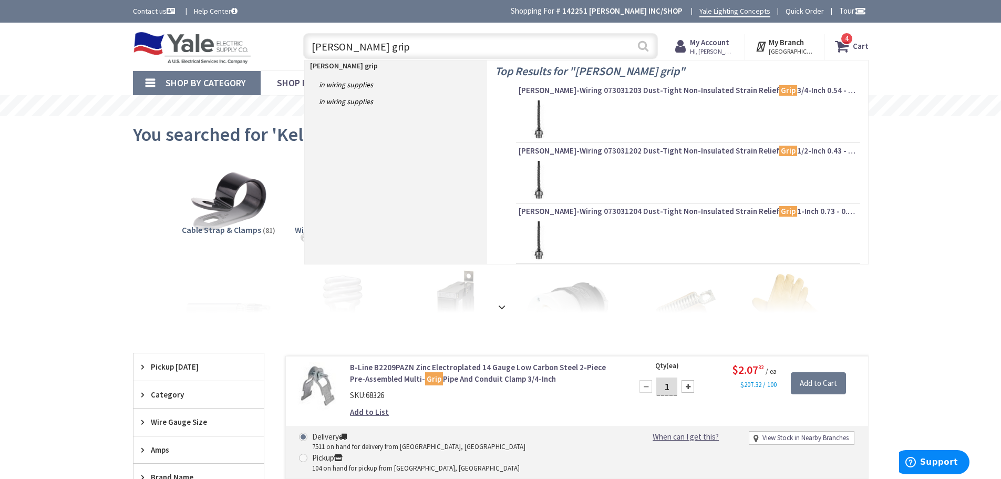
type input "kellums grip"
click at [642, 48] on button "Search" at bounding box center [643, 46] width 14 height 24
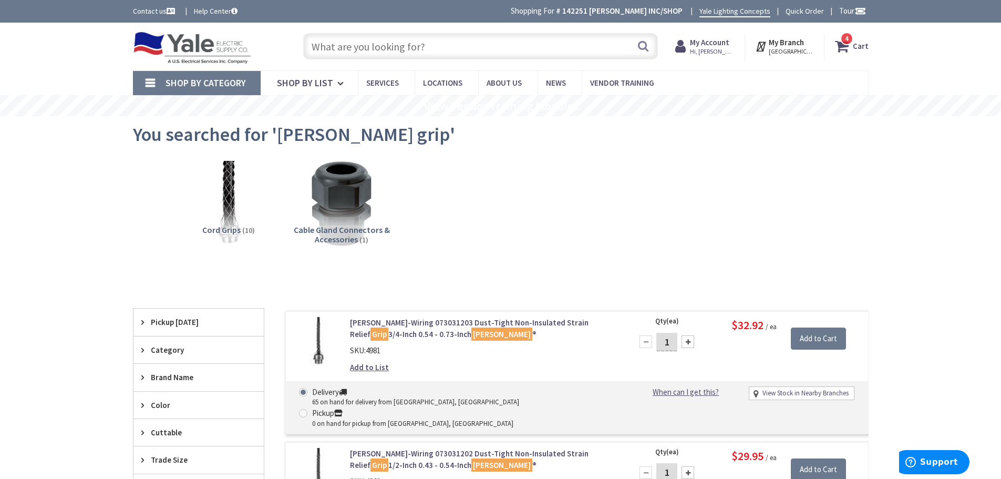
click at [365, 43] on input "text" at bounding box center [480, 46] width 355 height 26
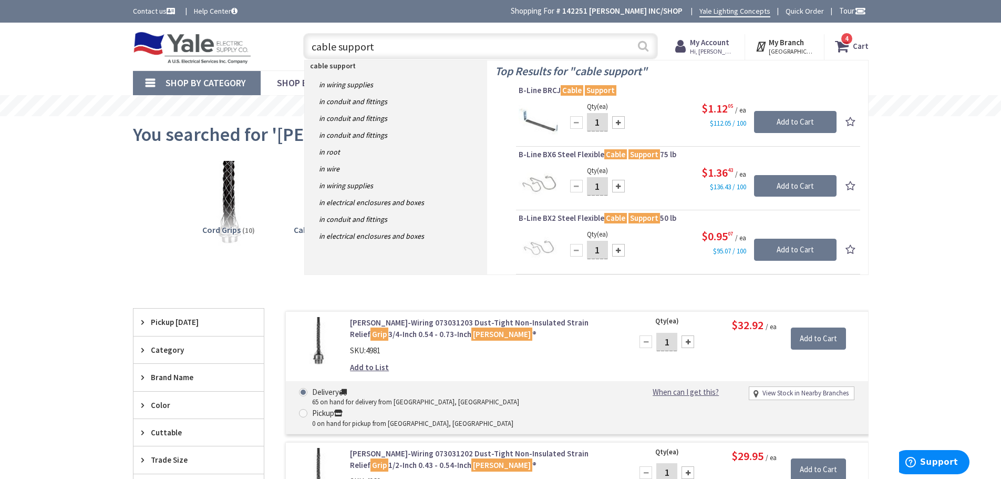
type input "cable support"
click at [642, 46] on button "Search" at bounding box center [643, 46] width 14 height 24
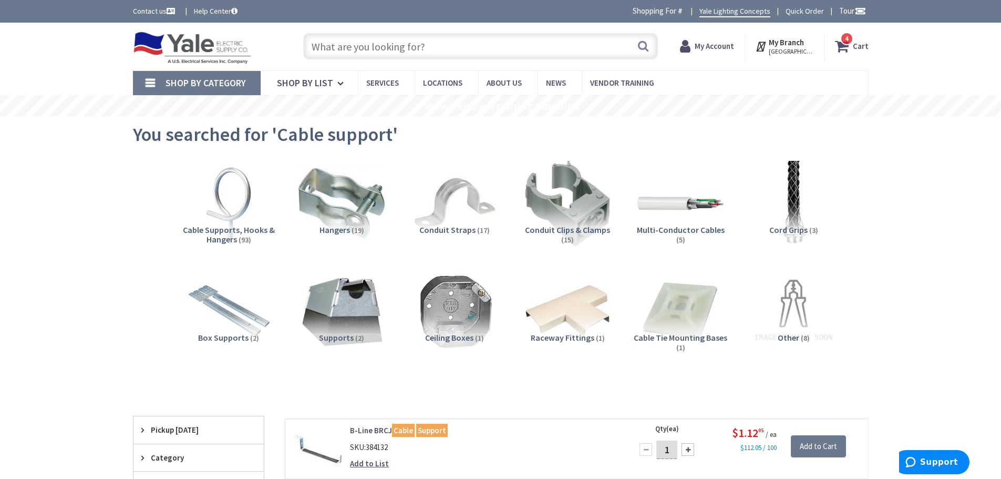
click at [377, 45] on input "text" at bounding box center [480, 46] width 355 height 26
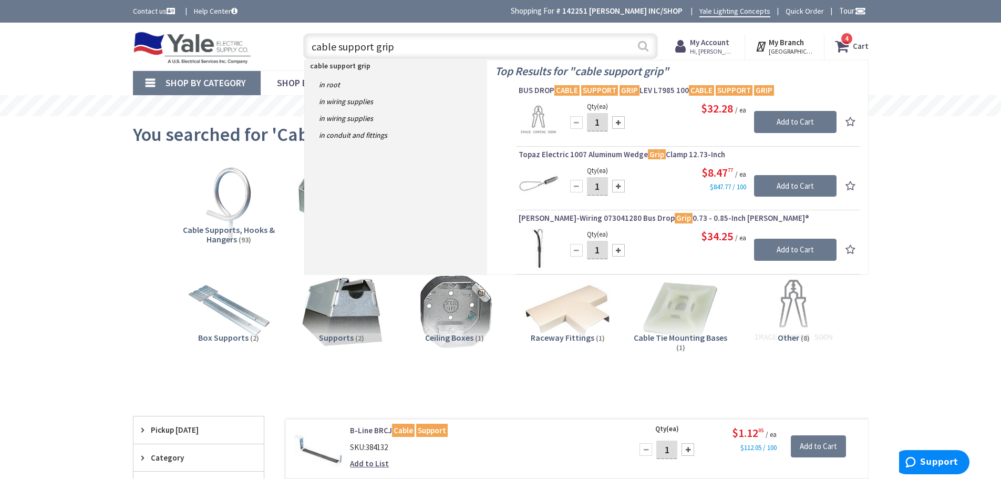
type input "cable support grip"
click at [642, 48] on button "Search" at bounding box center [643, 46] width 14 height 24
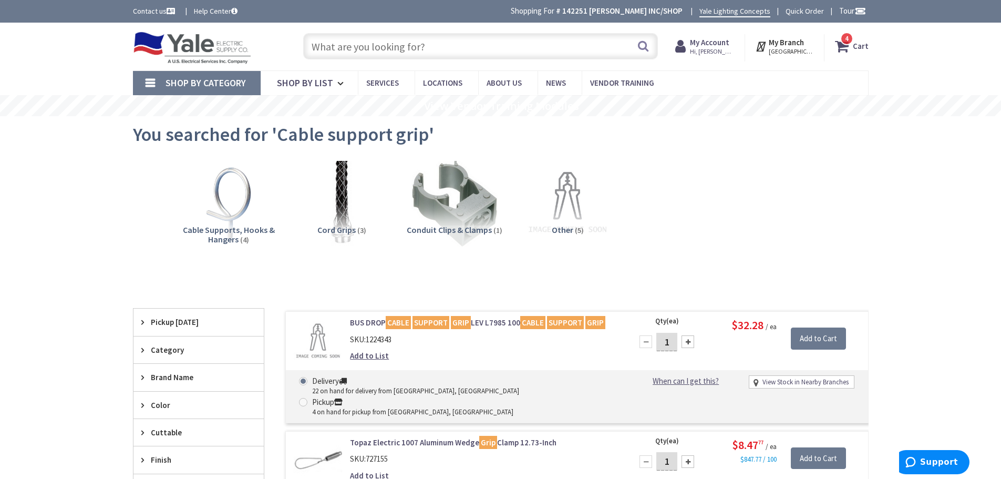
click at [357, 43] on input "text" at bounding box center [480, 46] width 355 height 26
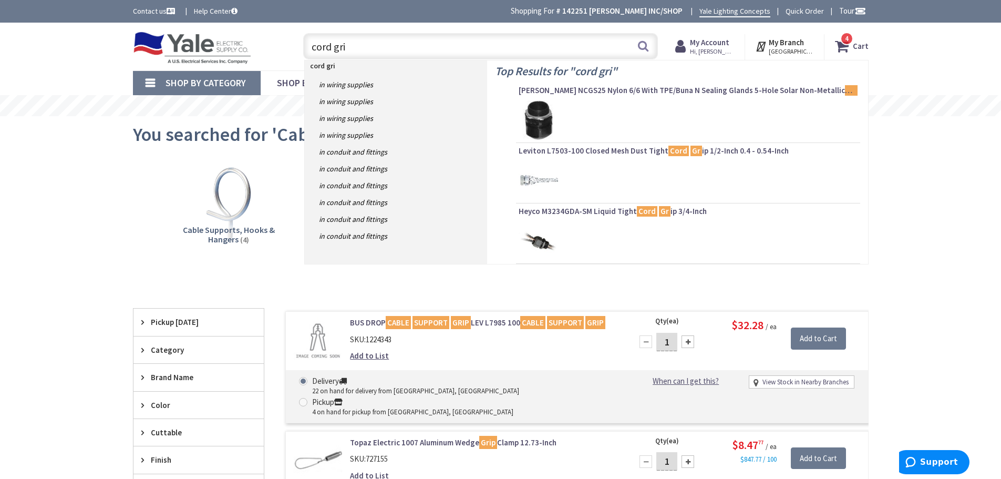
type input "cord grip"
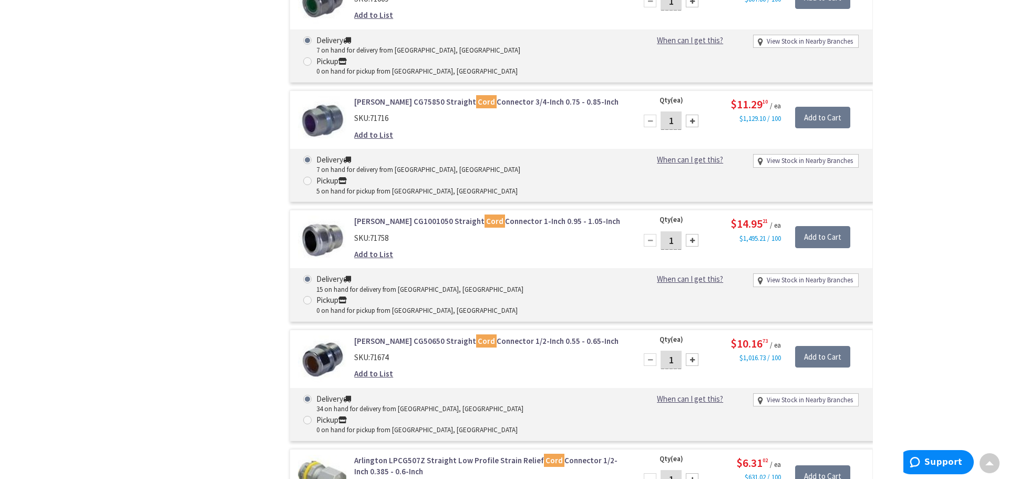
scroll to position [3047, 0]
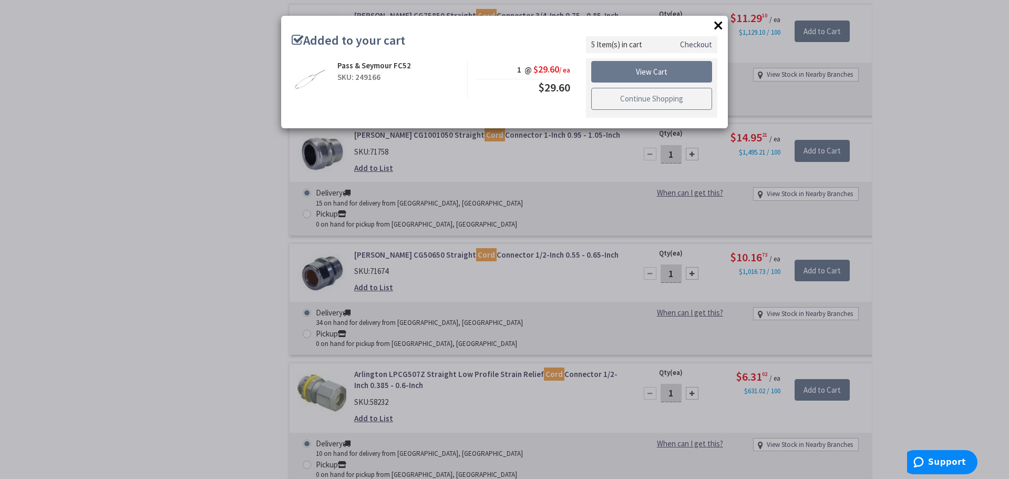
click at [613, 100] on link "Continue Shopping" at bounding box center [651, 99] width 121 height 22
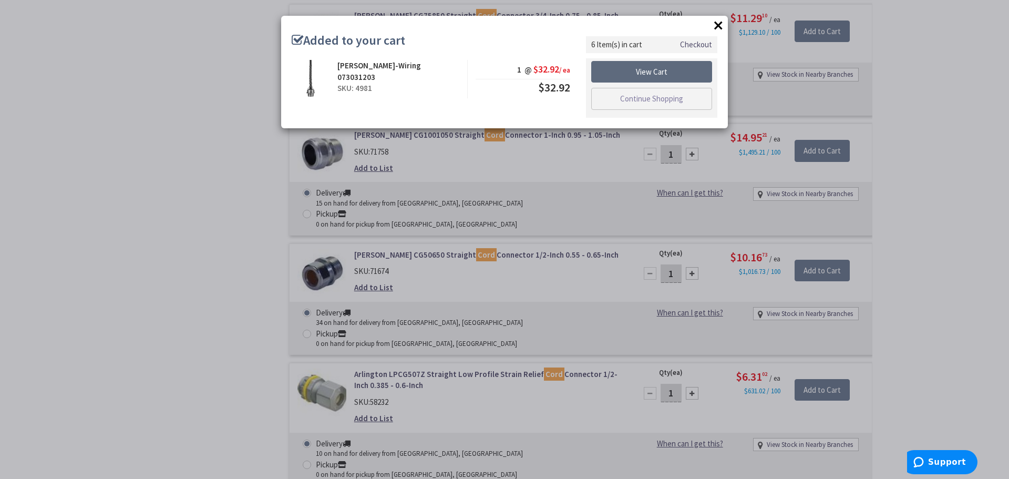
click at [640, 71] on link "View Cart" at bounding box center [651, 72] width 121 height 22
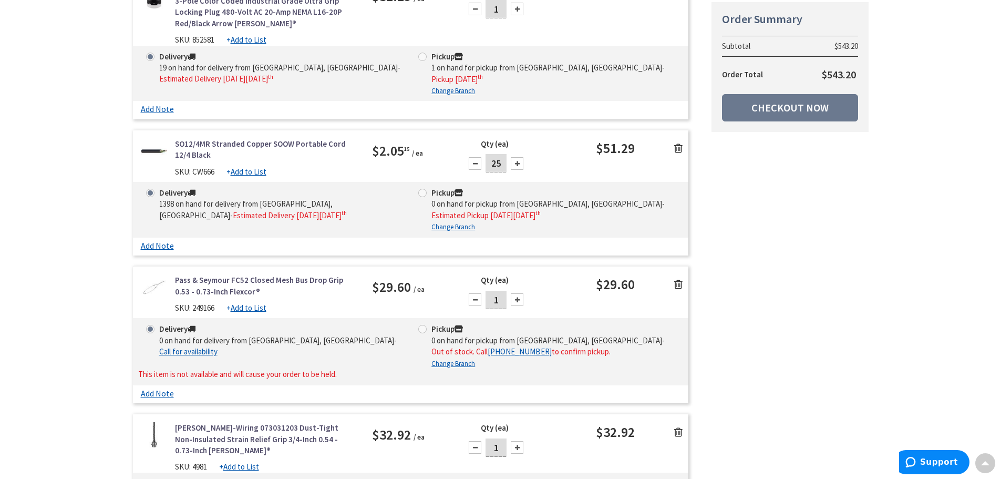
scroll to position [578, 0]
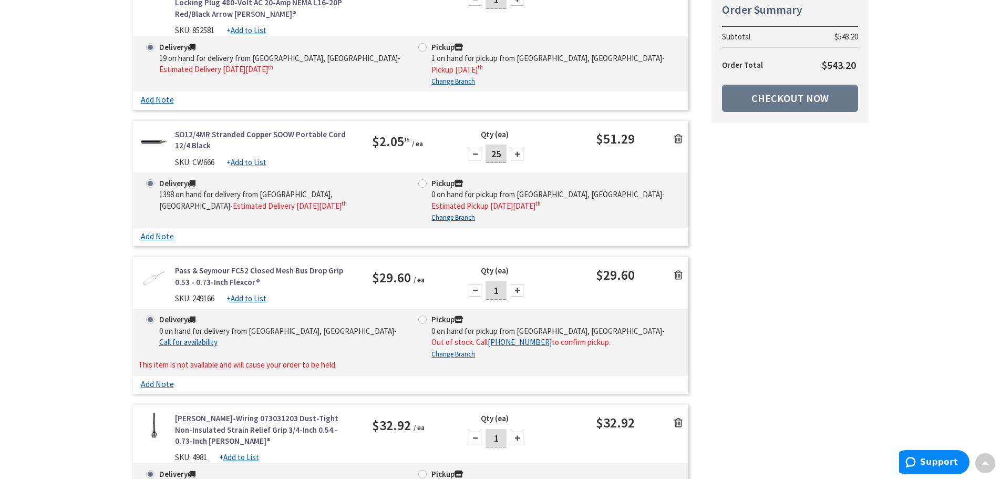
click at [677, 269] on icon at bounding box center [678, 274] width 8 height 11
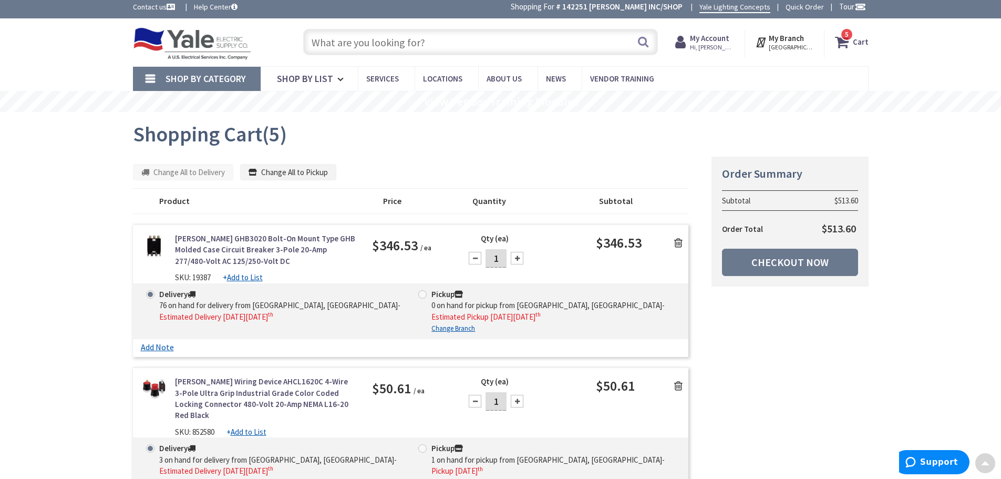
scroll to position [0, 0]
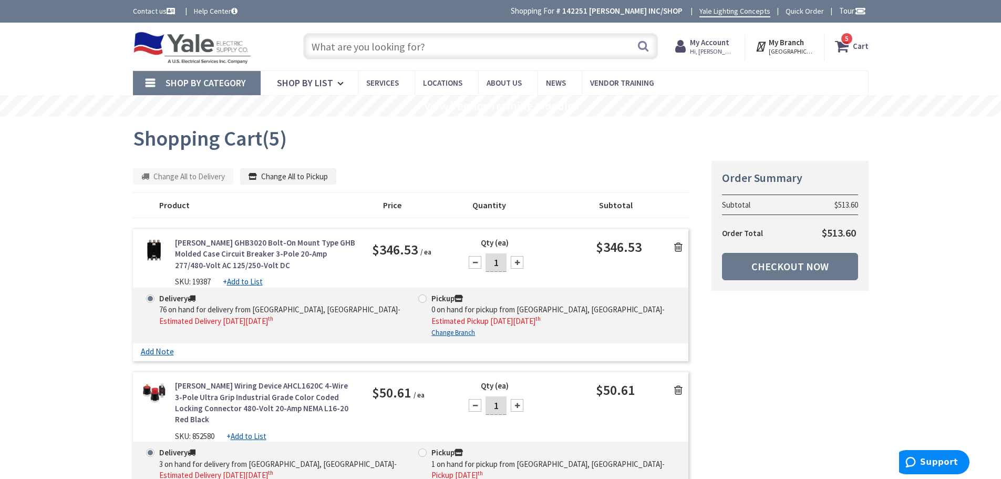
click at [433, 48] on input "text" at bounding box center [480, 46] width 355 height 26
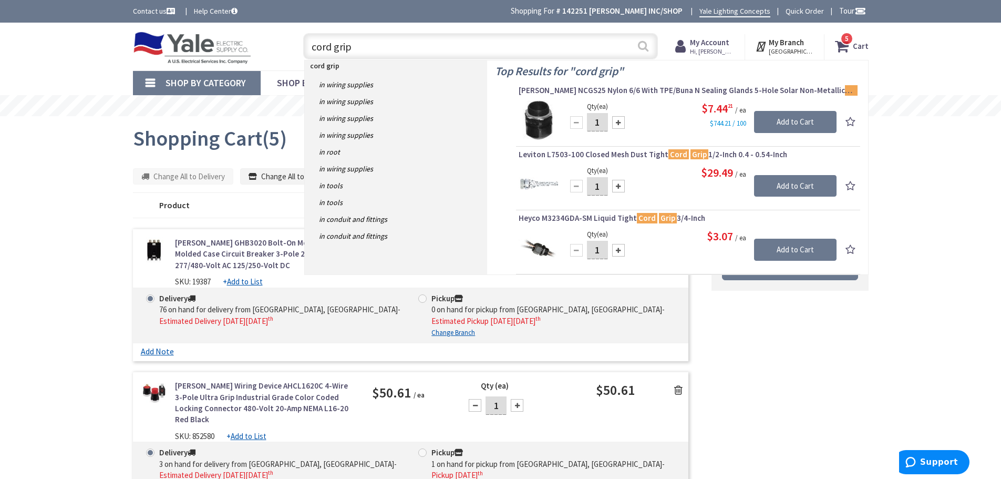
type input "cord grip"
click at [641, 48] on button "Search" at bounding box center [643, 46] width 14 height 24
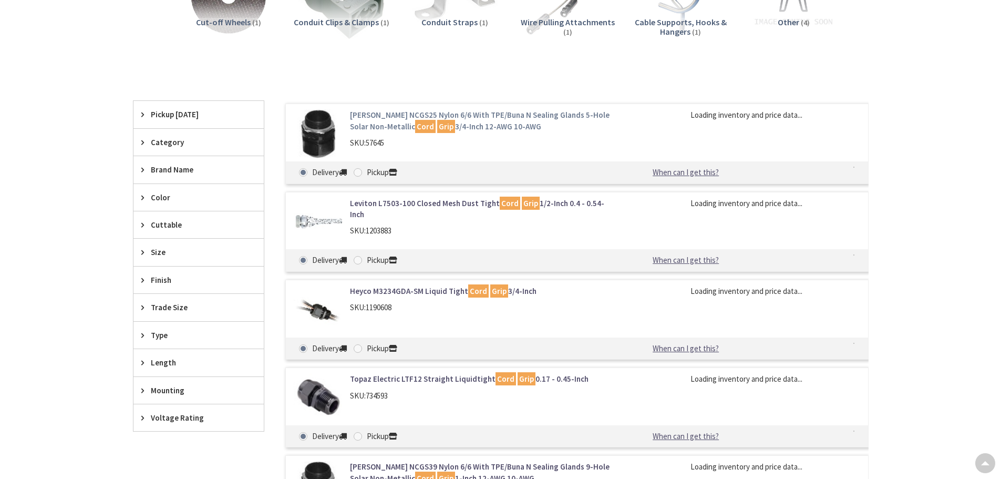
scroll to position [158, 0]
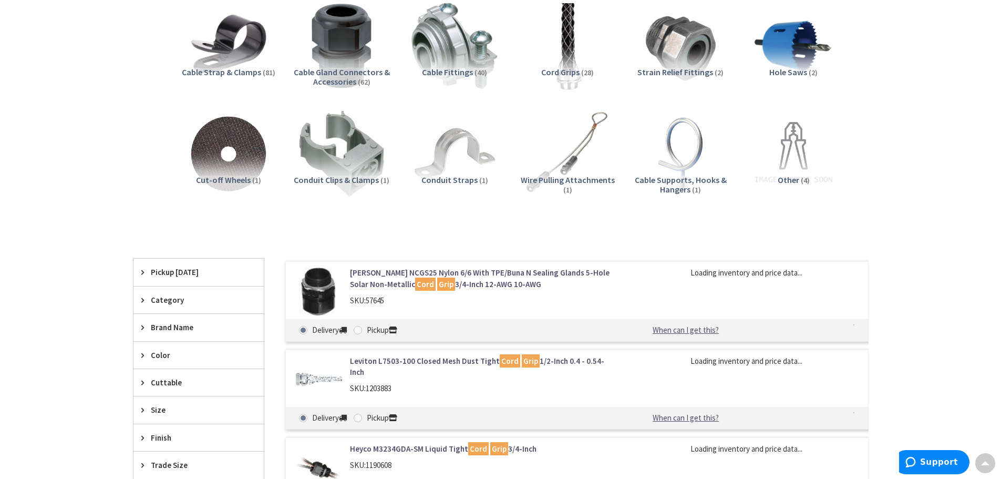
click at [573, 64] on img at bounding box center [567, 45] width 95 height 95
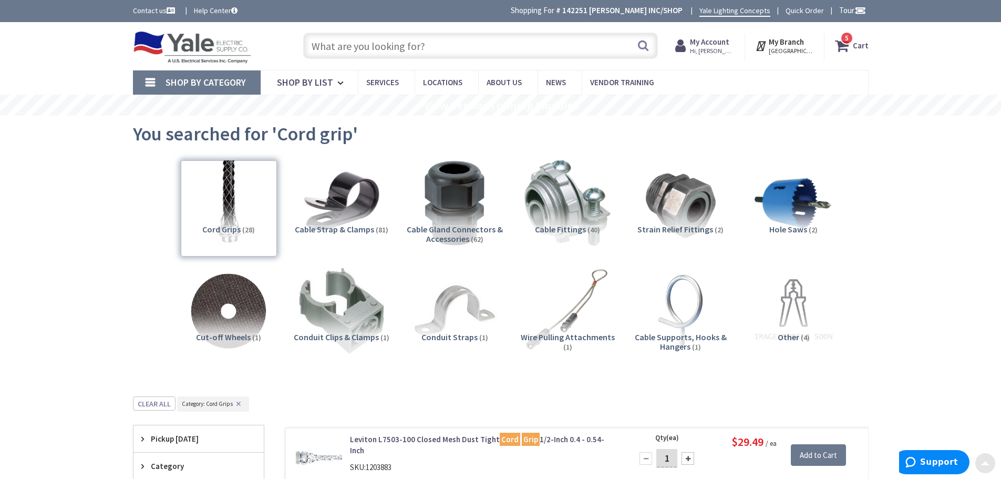
scroll to position [0, 0]
click at [842, 38] on span "5 5 items" at bounding box center [846, 38] width 13 height 13
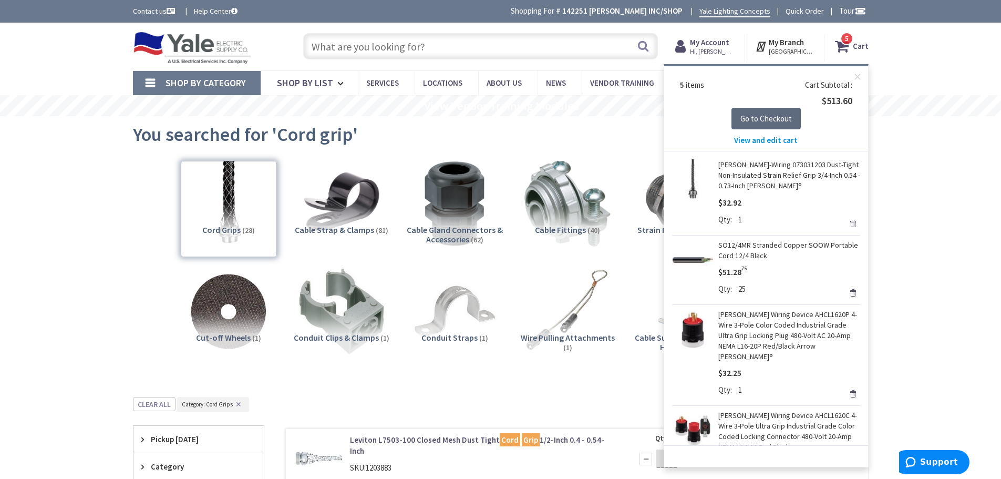
click at [761, 118] on span "Go to Checkout" at bounding box center [765, 118] width 51 height 10
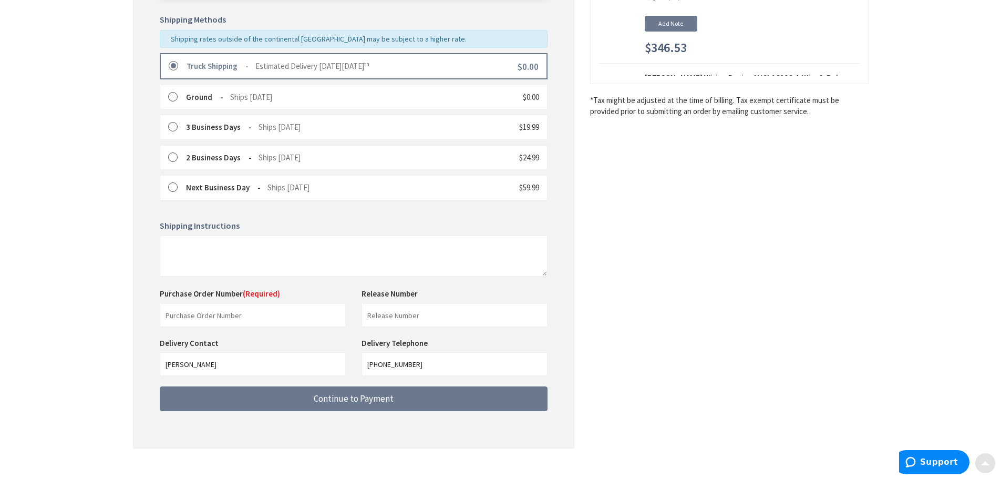
scroll to position [263, 0]
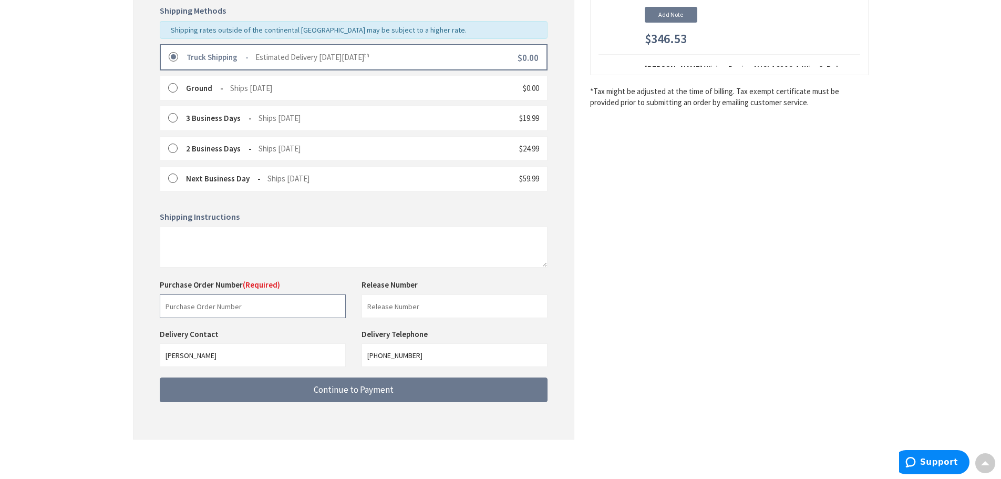
click at [226, 309] on input "text" at bounding box center [253, 306] width 186 height 24
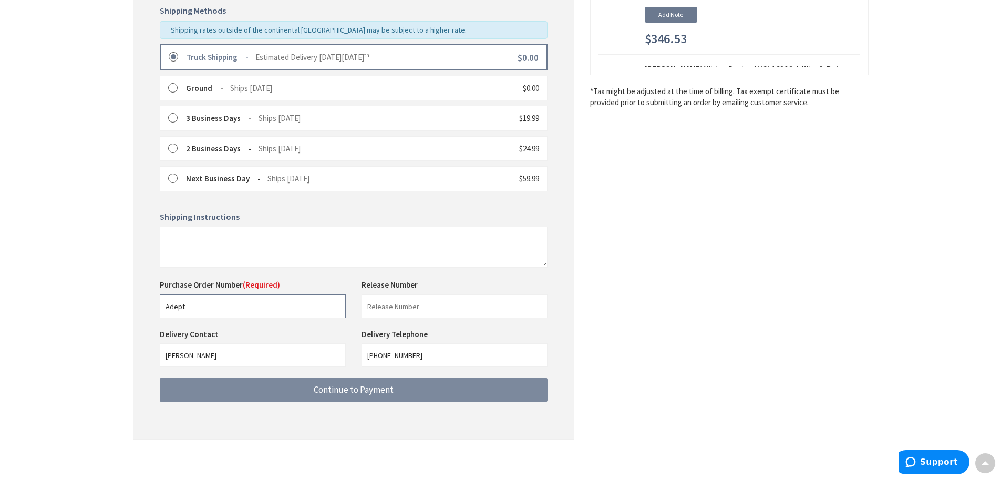
type input "Adept"
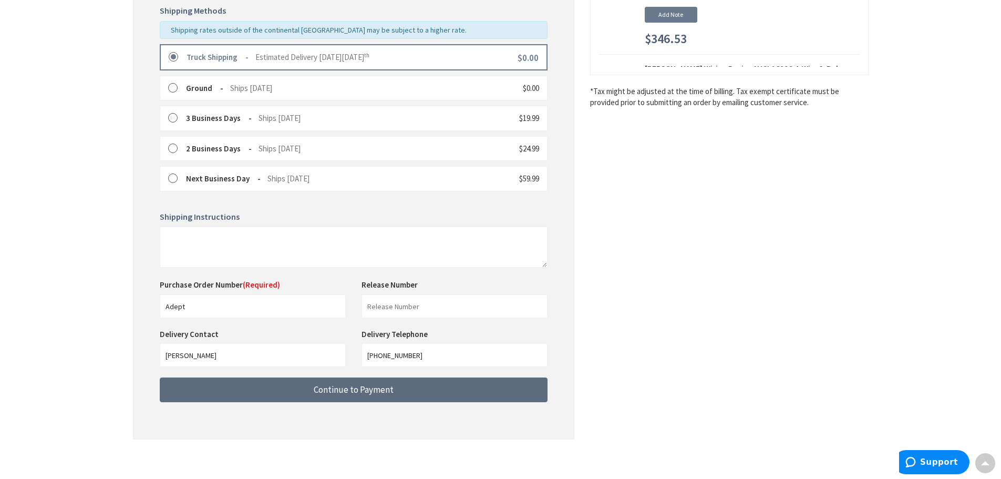
click at [361, 388] on span "Continue to Payment" at bounding box center [354, 389] width 80 height 12
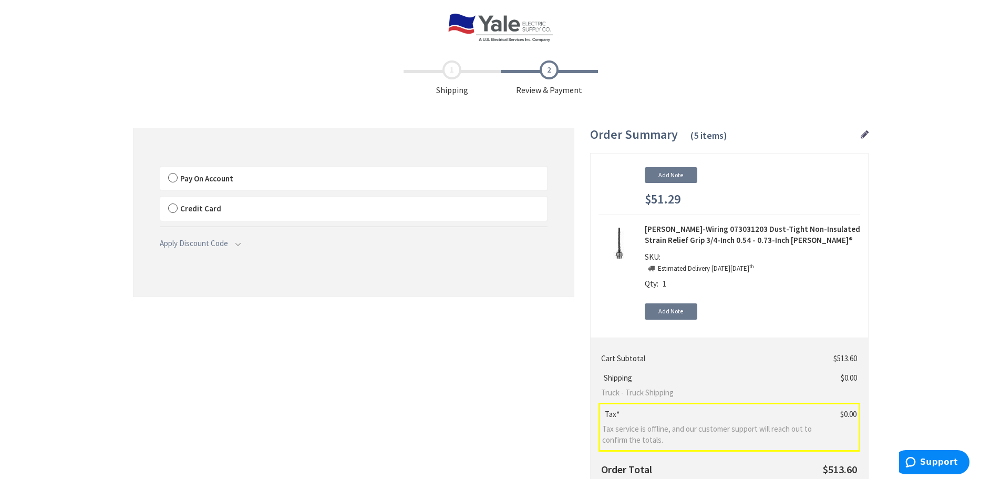
scroll to position [528, 0]
click at [172, 175] on label "Pay On Account" at bounding box center [353, 179] width 387 height 24
click at [160, 169] on input "Pay On Account" at bounding box center [160, 169] width 0 height 0
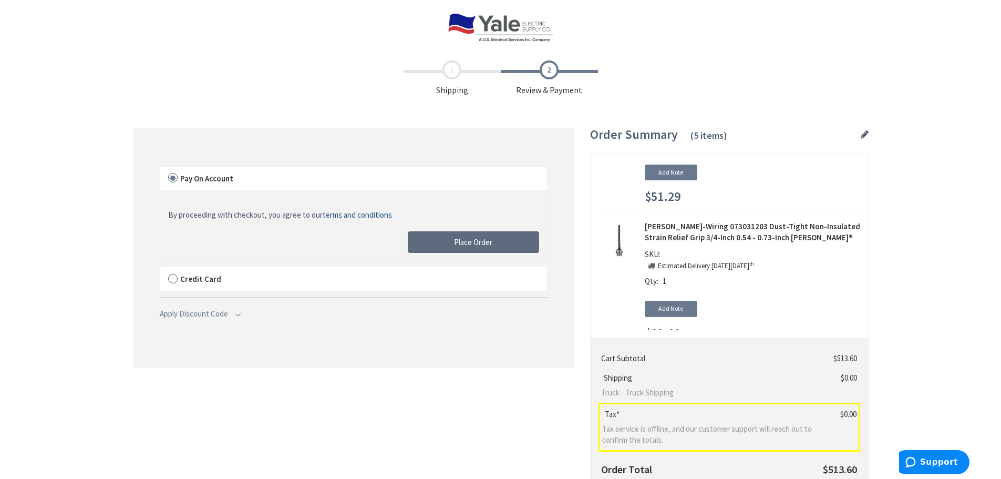
click at [486, 245] on span "Place Order" at bounding box center [473, 242] width 38 height 10
